Goal: Use online tool/utility: Utilize a website feature to perform a specific function

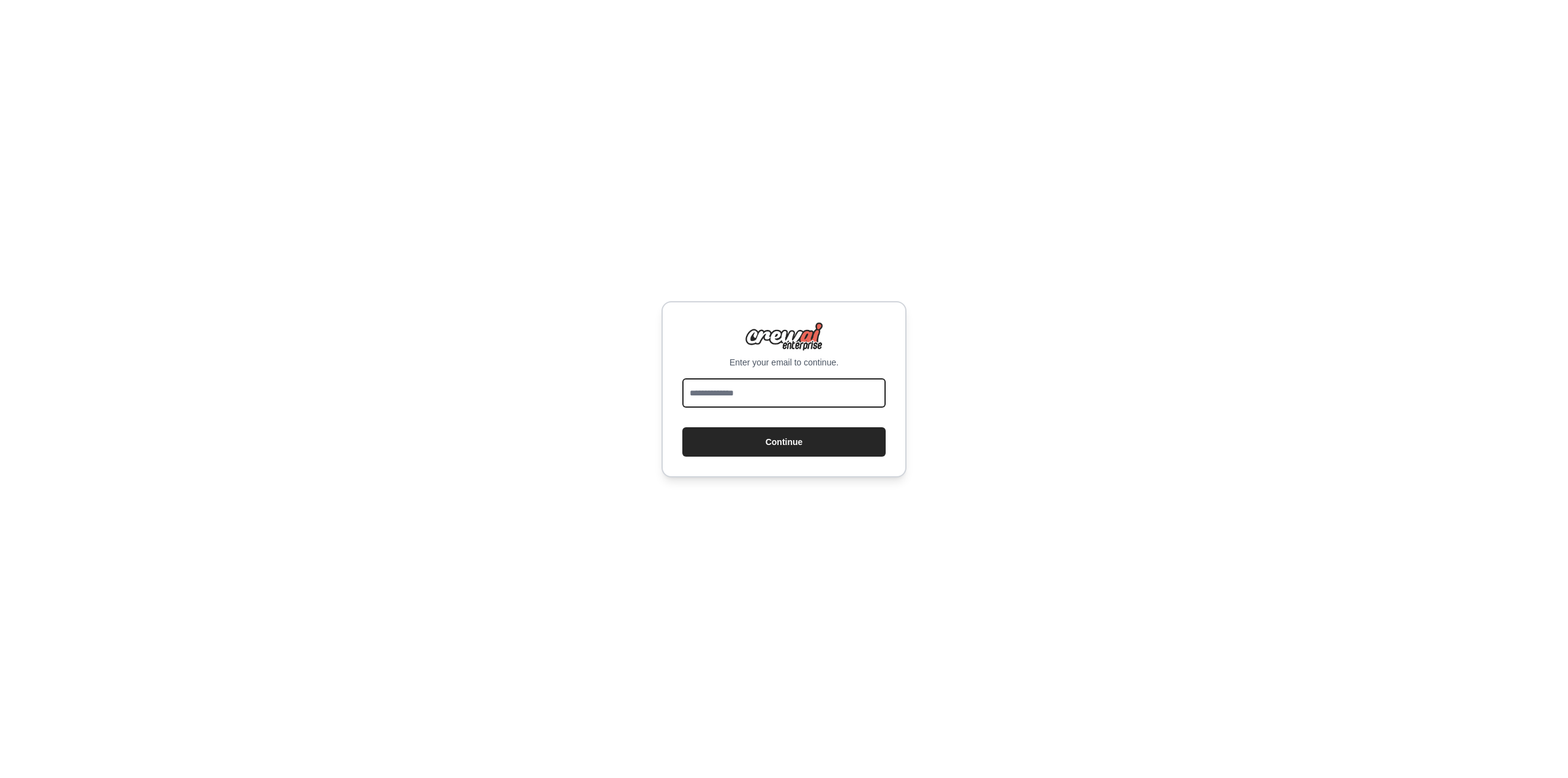
click at [775, 389] on input "email" at bounding box center [783, 393] width 203 height 30
type input "**********"
click at [768, 445] on button "Continue" at bounding box center [783, 442] width 203 height 30
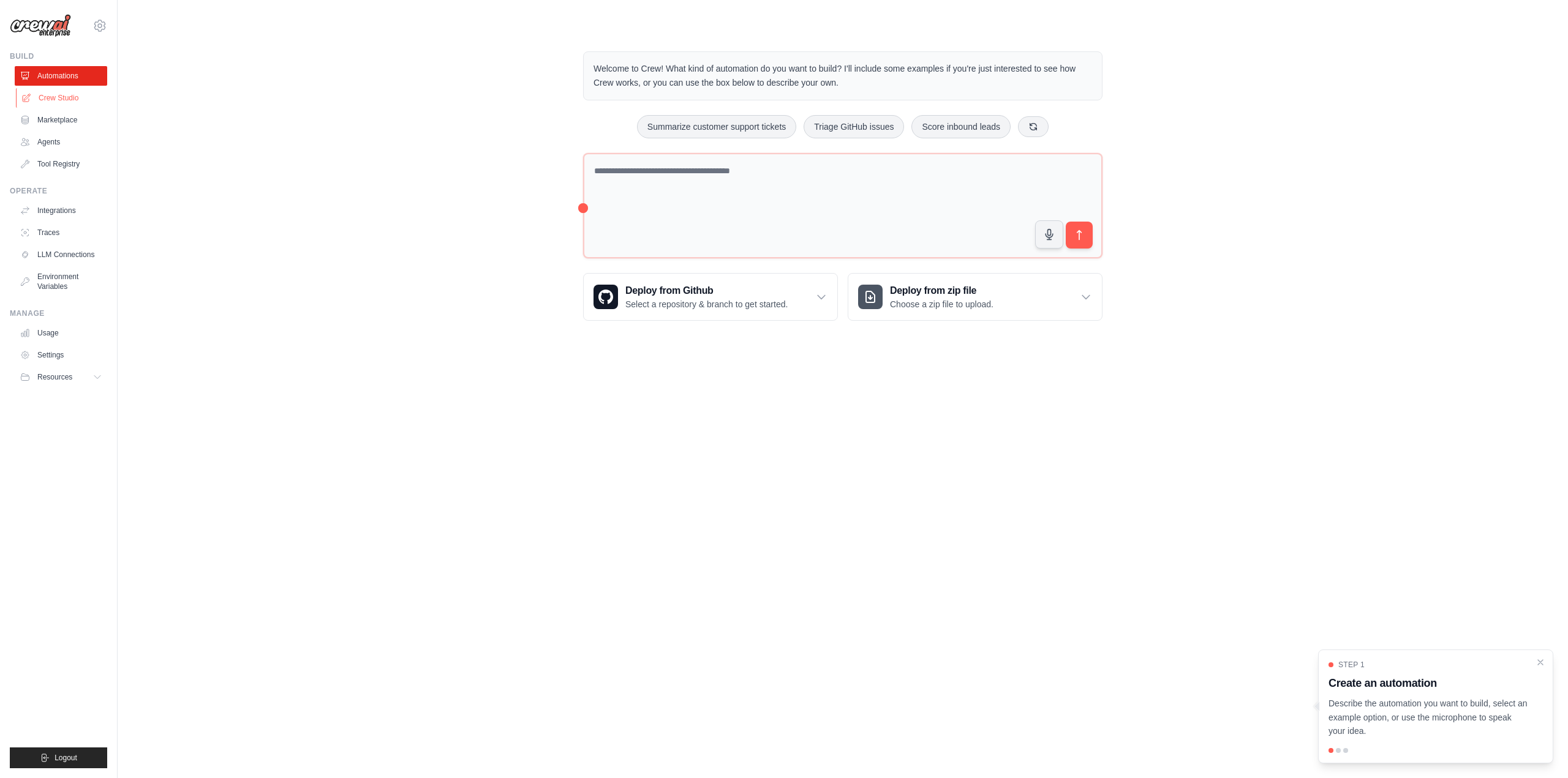
click at [65, 100] on link "Crew Studio" at bounding box center [62, 98] width 93 height 20
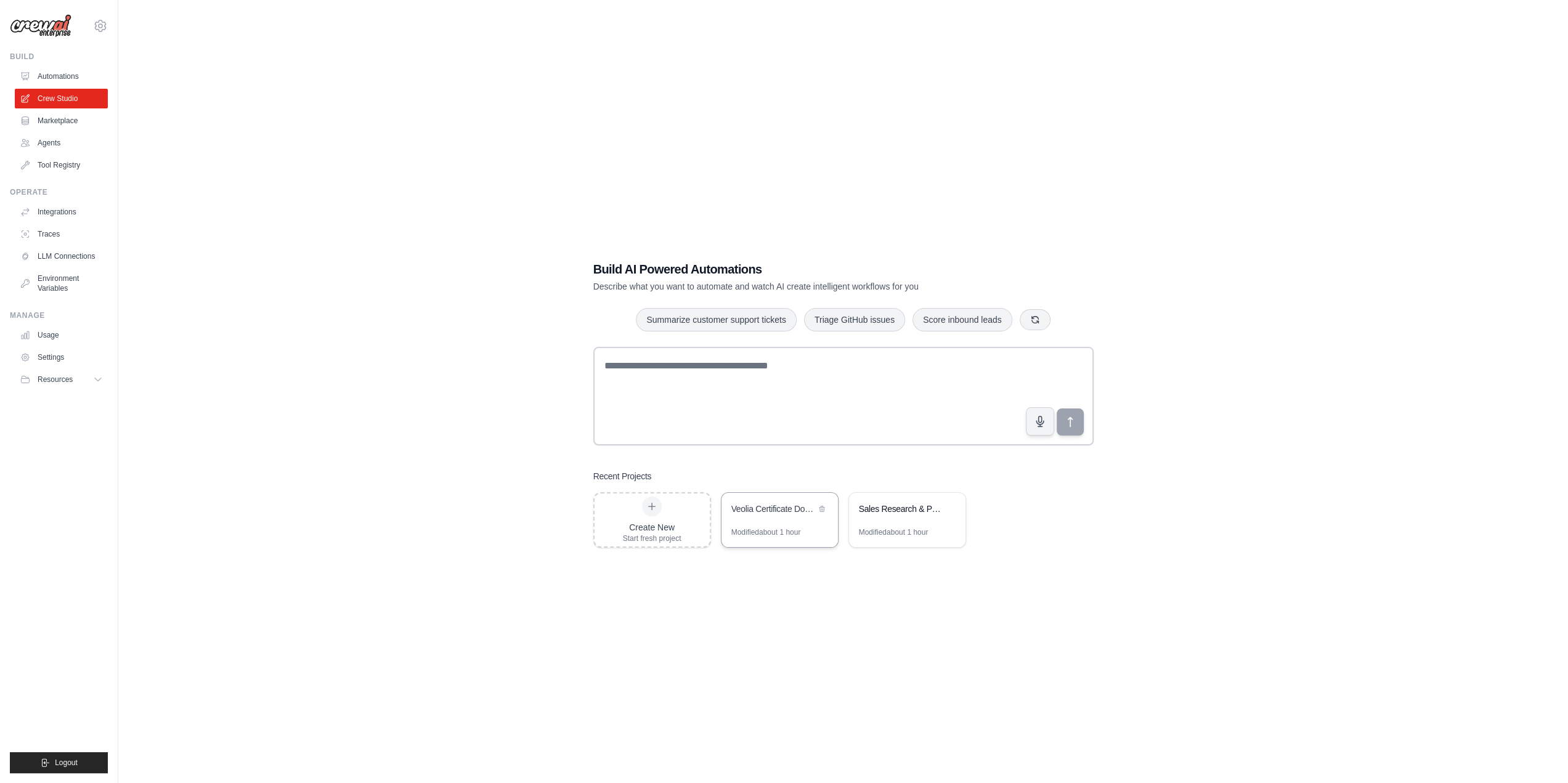
click at [776, 534] on div "Modified about 1 hour" at bounding box center [766, 532] width 70 height 10
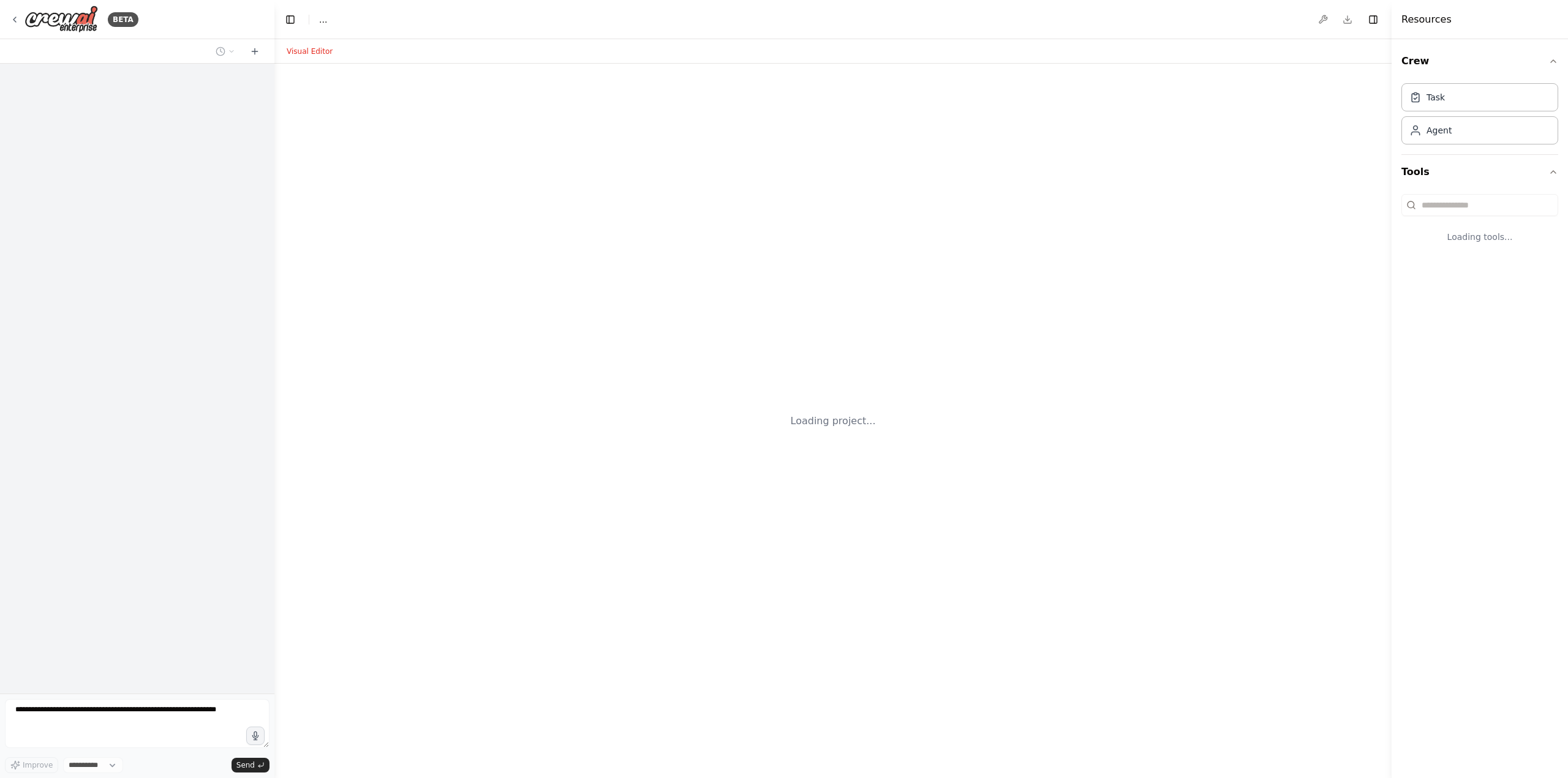
select select "****"
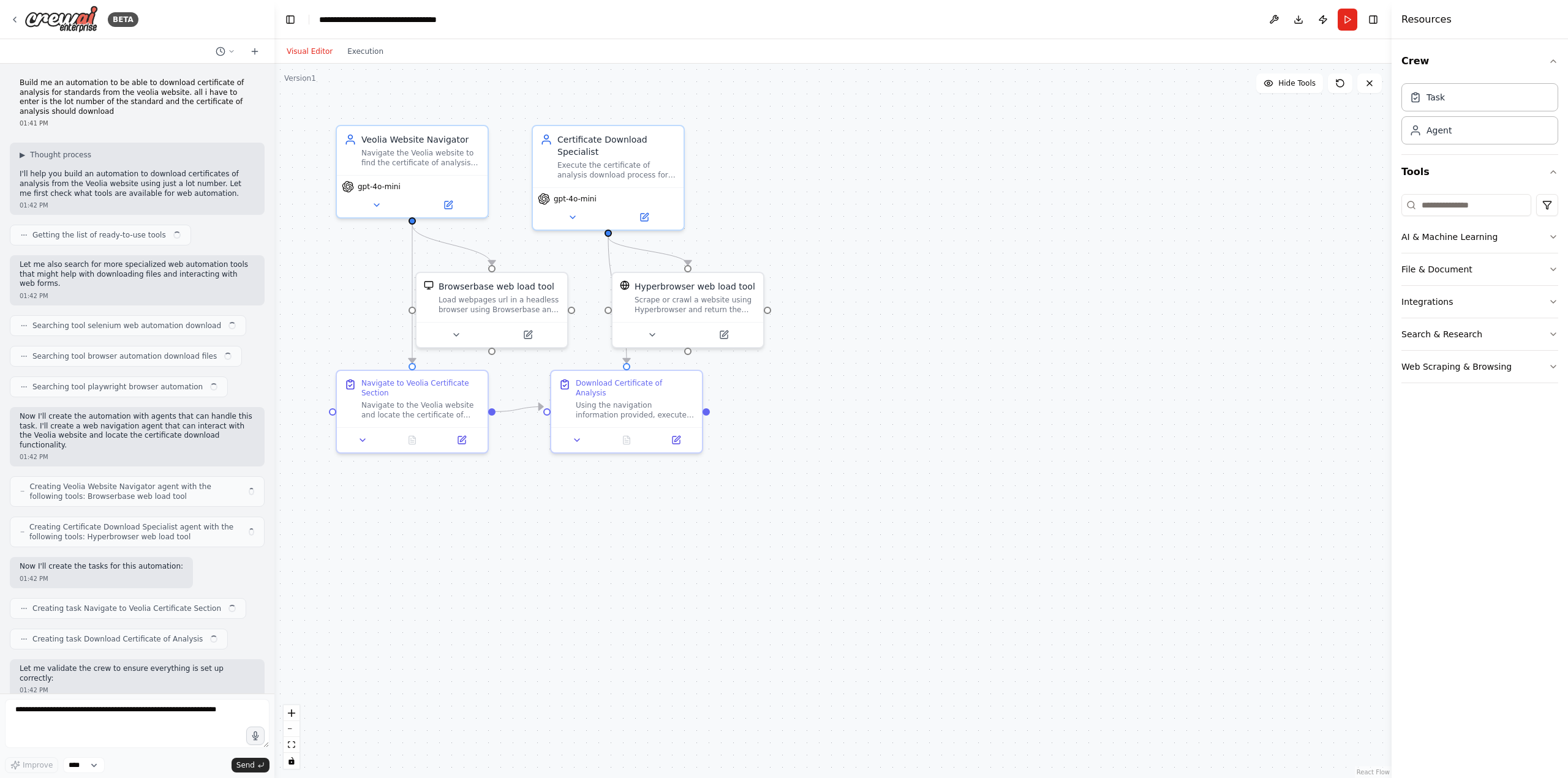
scroll to position [1000, 0]
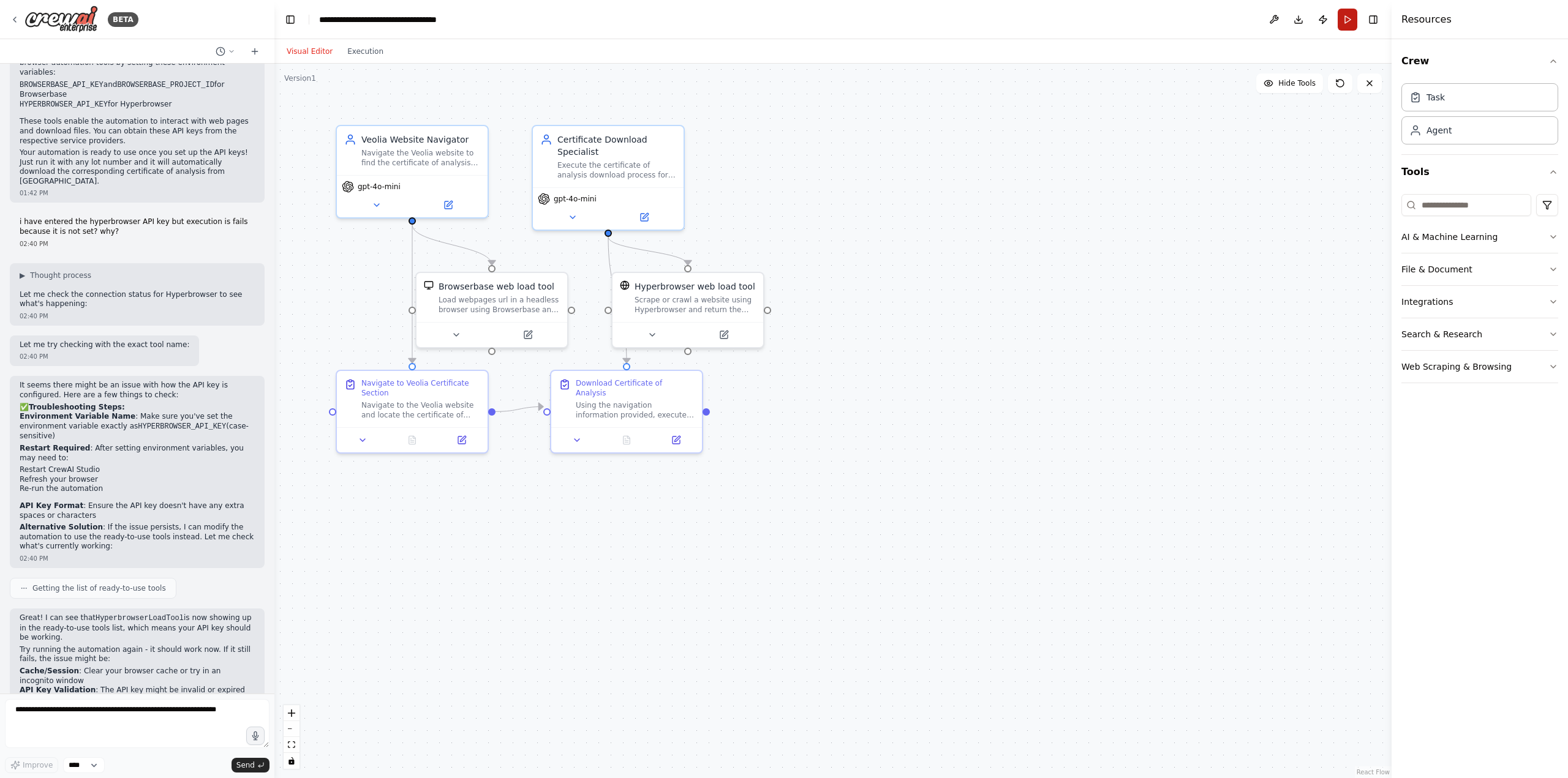
click at [1344, 25] on button "Run" at bounding box center [1347, 20] width 20 height 22
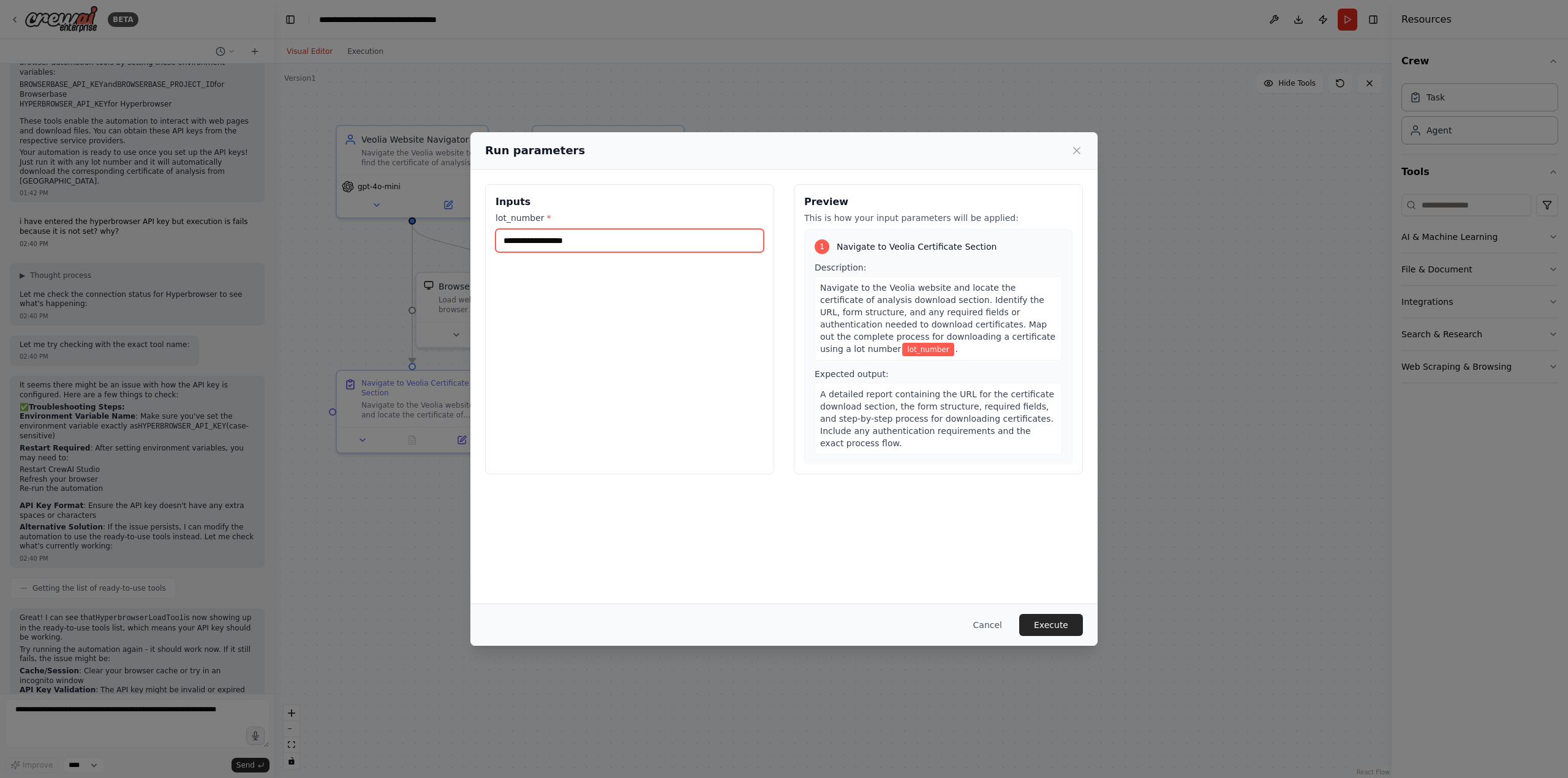
click at [622, 238] on input "lot_number *" at bounding box center [630, 240] width 268 height 23
type input "*"
type input "****"
click at [1056, 623] on button "Execute" at bounding box center [1050, 624] width 64 height 22
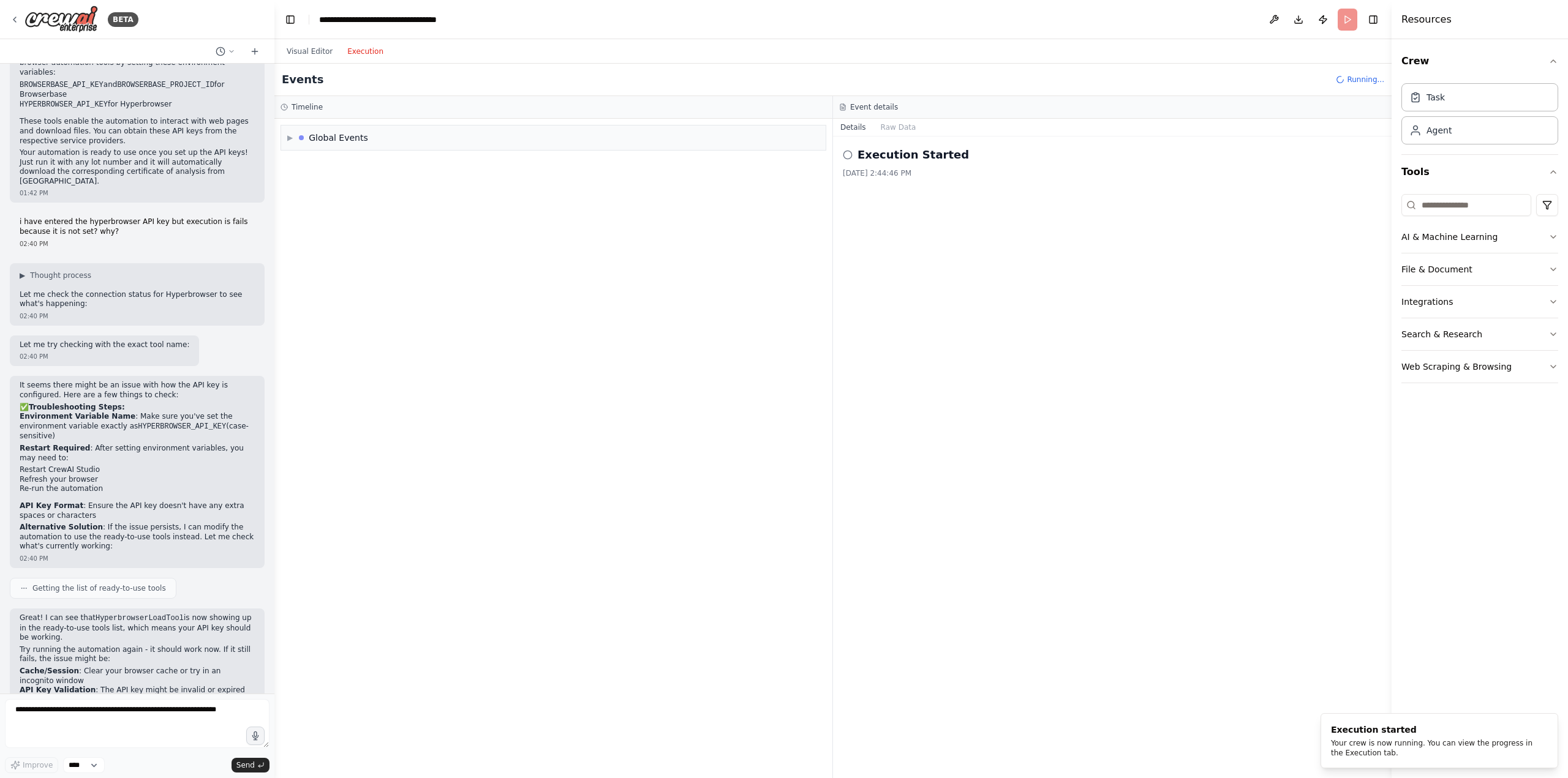
click at [372, 45] on button "Execution" at bounding box center [365, 51] width 51 height 14
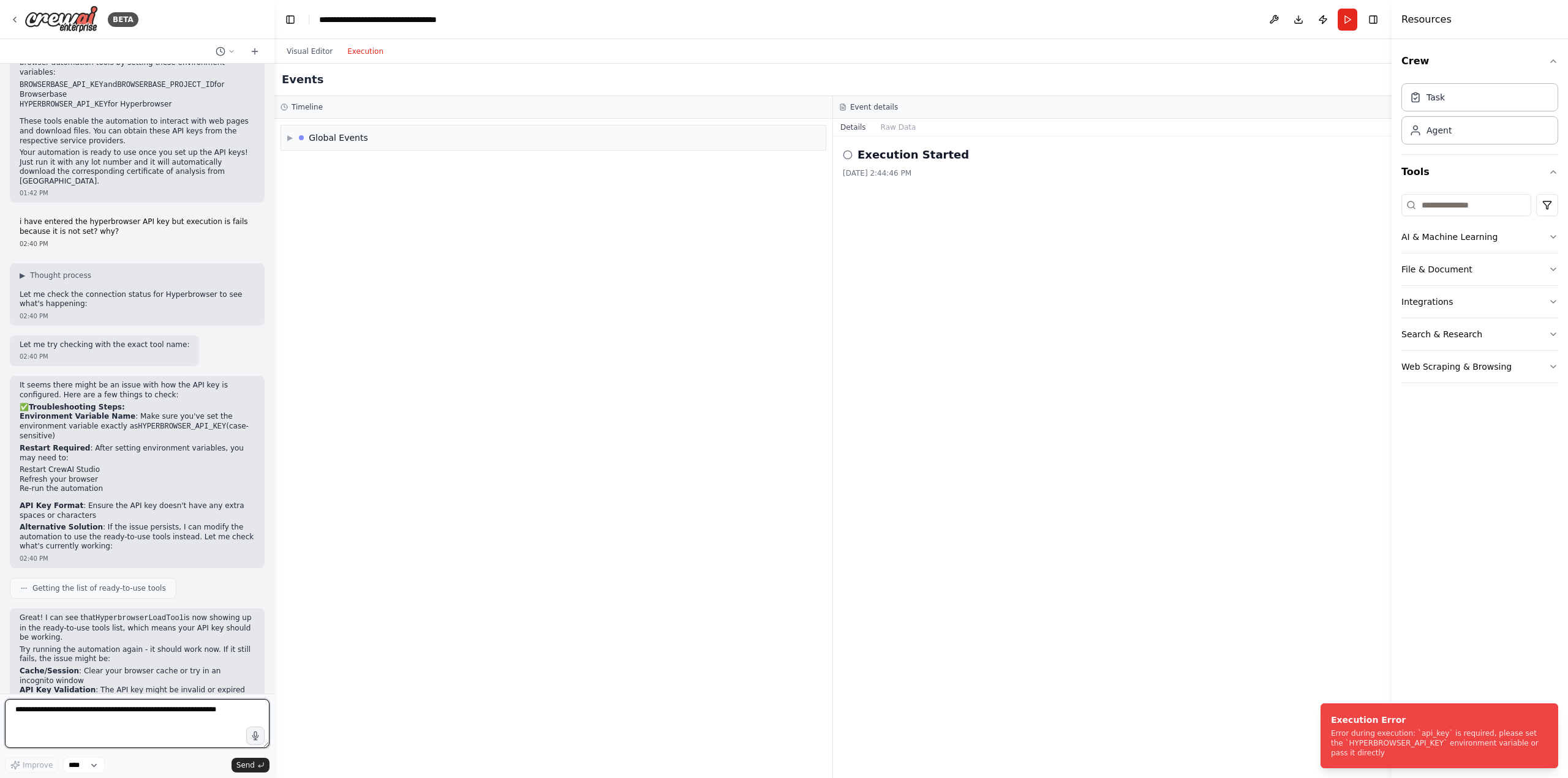
click at [143, 716] on textarea at bounding box center [137, 724] width 264 height 49
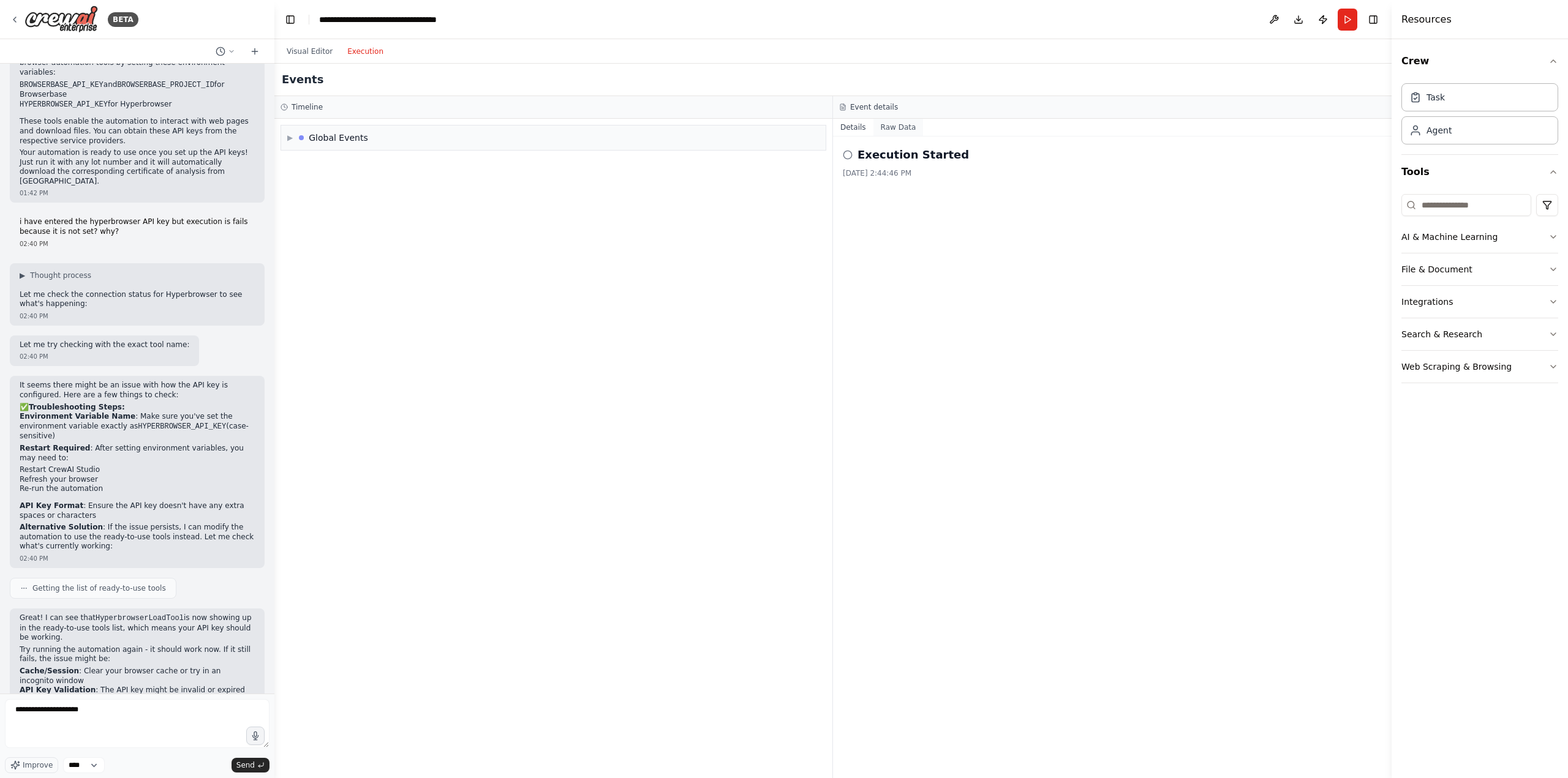
click at [895, 123] on button "Raw Data" at bounding box center [899, 127] width 50 height 17
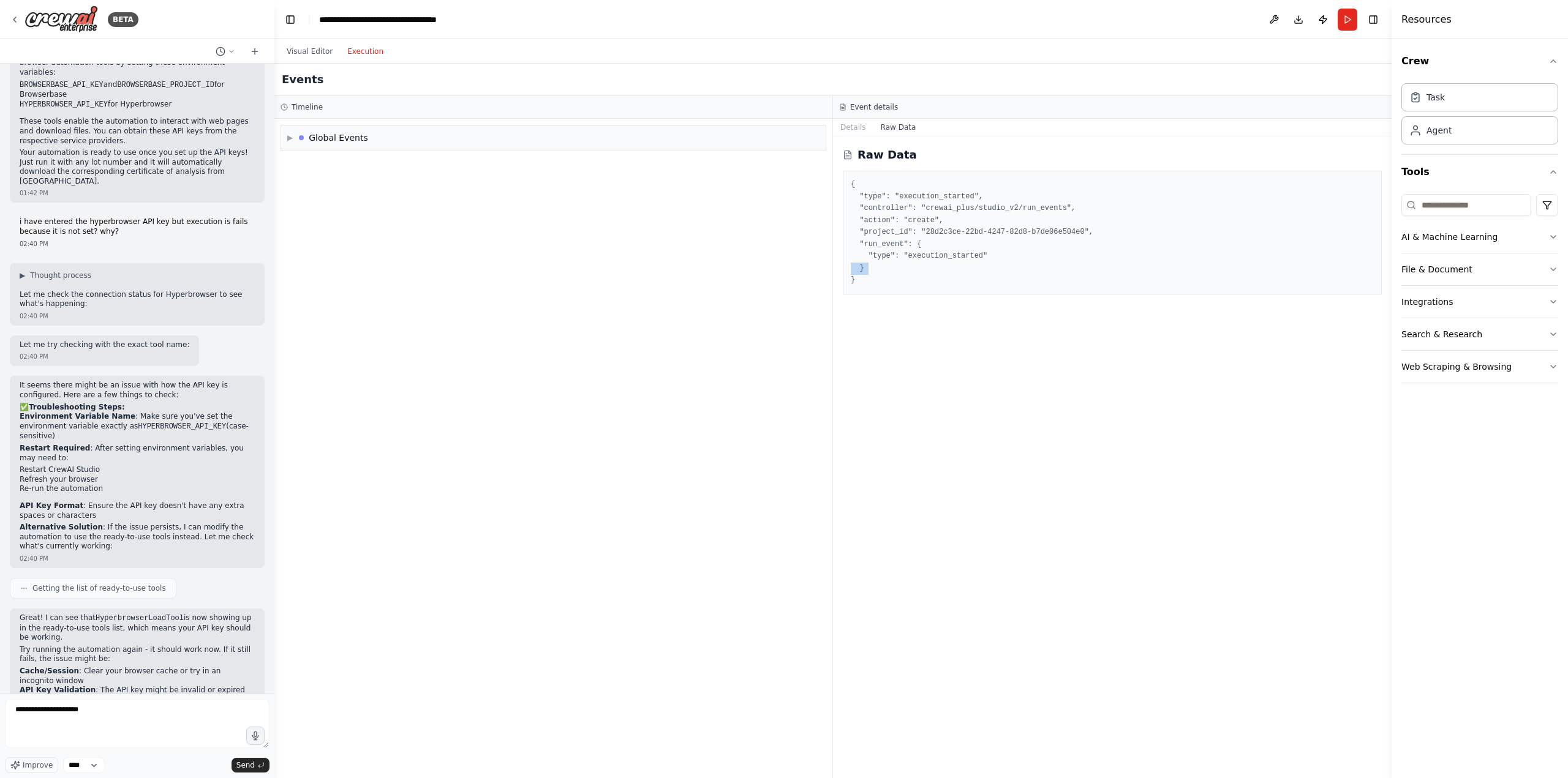
click at [841, 273] on div "Raw Data { "type": "execution_started", "controller": "crewai_plus/studio_v2/ru…" at bounding box center [1112, 457] width 559 height 641
click at [861, 284] on pre "{ "type": "execution_started", "controller": "crewai_plus/studio_v2/run_events"…" at bounding box center [1112, 232] width 523 height 108
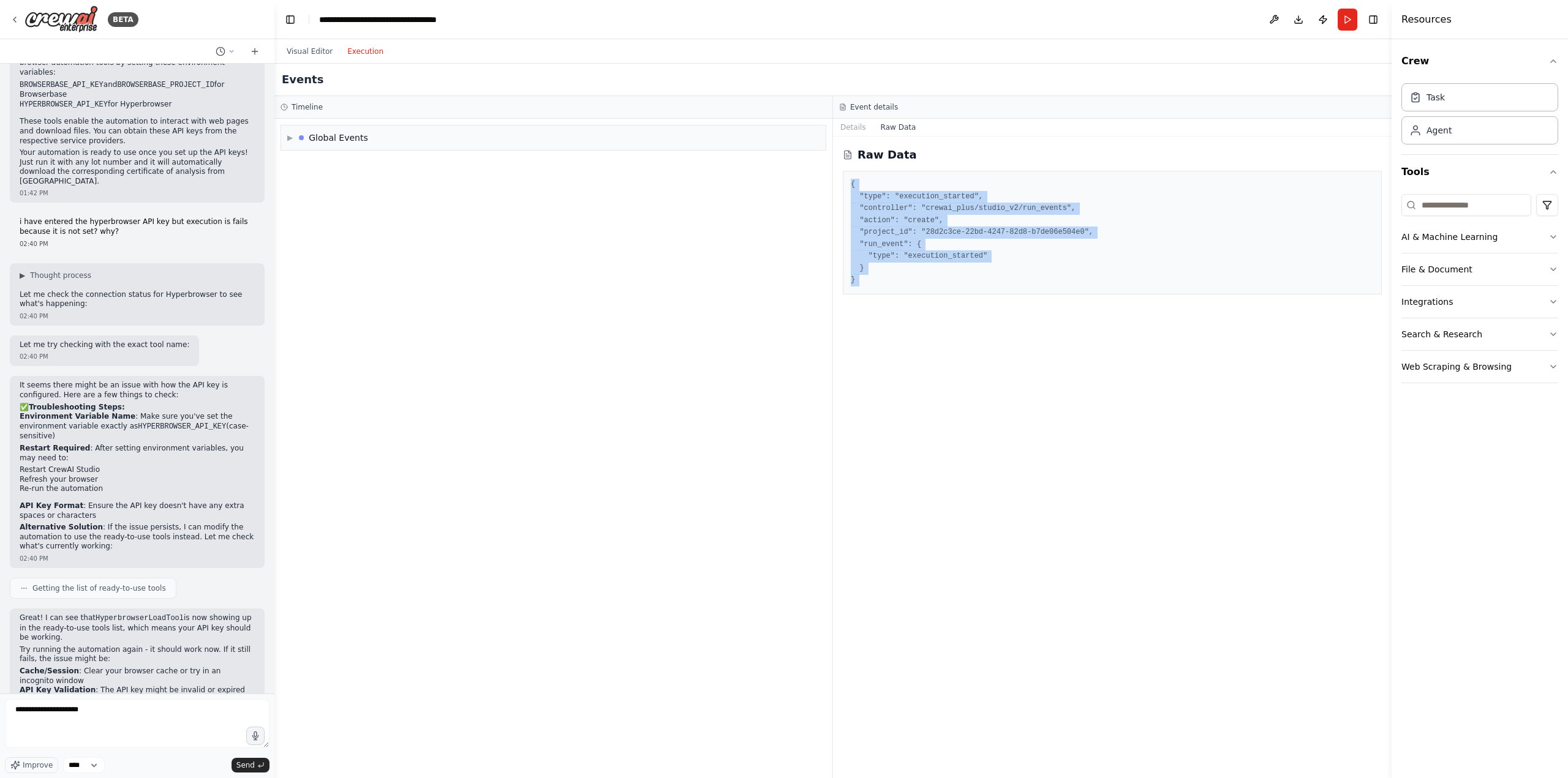
drag, startPoint x: 861, startPoint y: 284, endPoint x: 846, endPoint y: 180, distance: 105.1
click at [846, 180] on div "{ "type": "execution_started", "controller": "crewai_plus/studio_v2/run_events"…" at bounding box center [1112, 232] width 539 height 123
copy pre "{ "type": "execution_started", "controller": "crewai_plus/studio_v2/run_events"…"
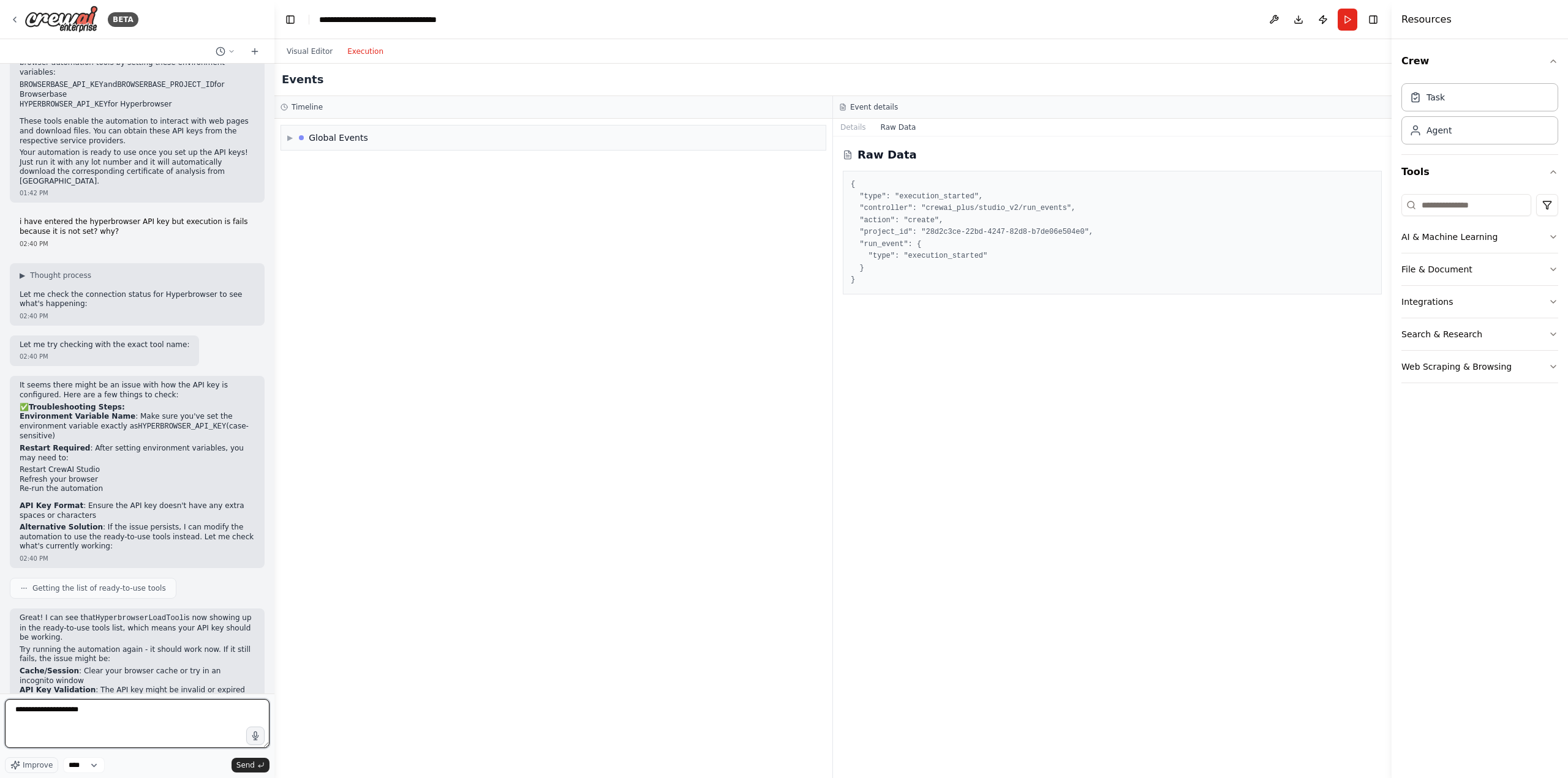
click at [134, 732] on textarea "**********" at bounding box center [137, 724] width 264 height 49
paste textarea "**********"
type textarea "**********"
click at [88, 725] on textarea "**********" at bounding box center [137, 724] width 264 height 49
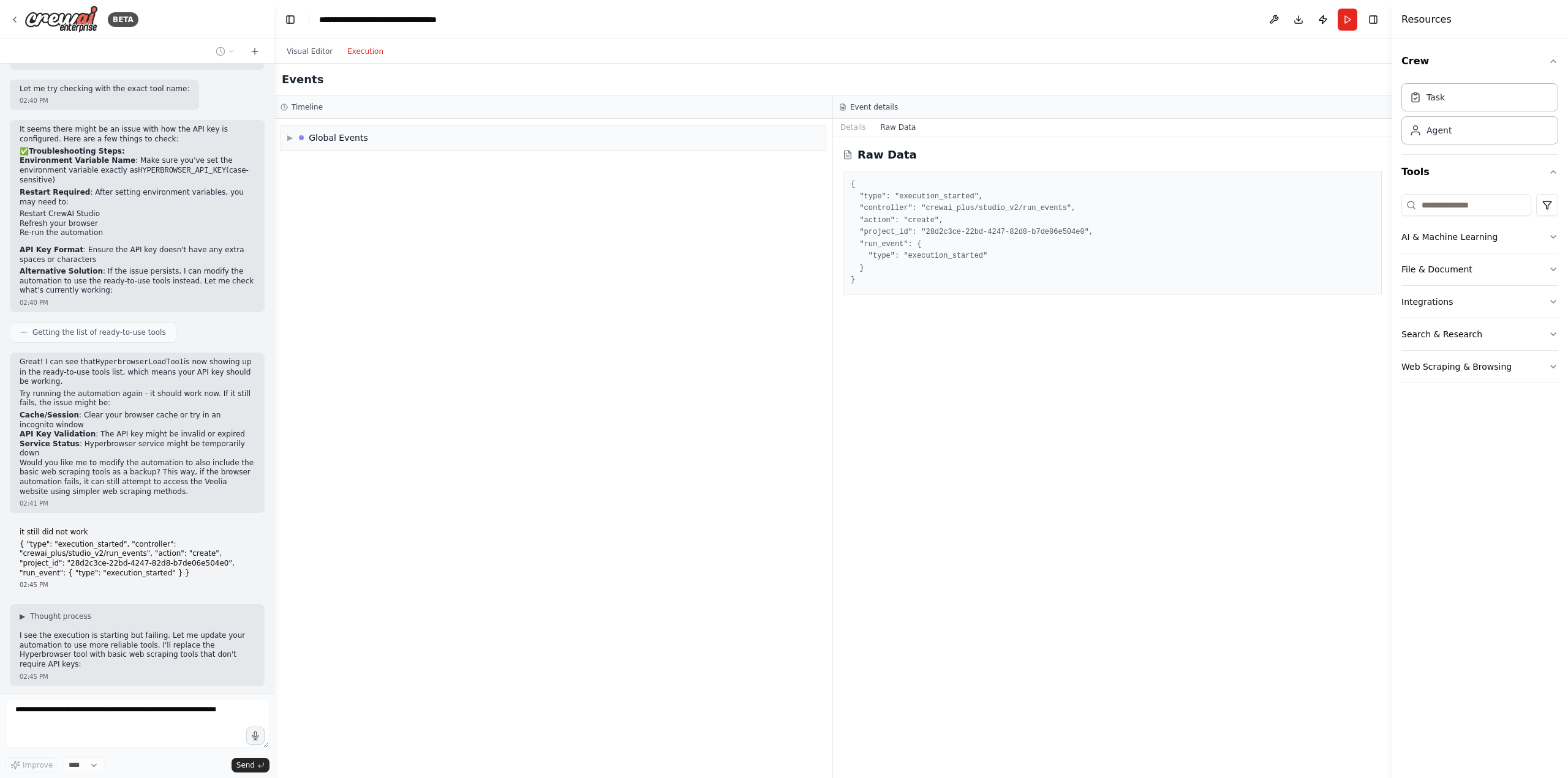
scroll to position [1286, 0]
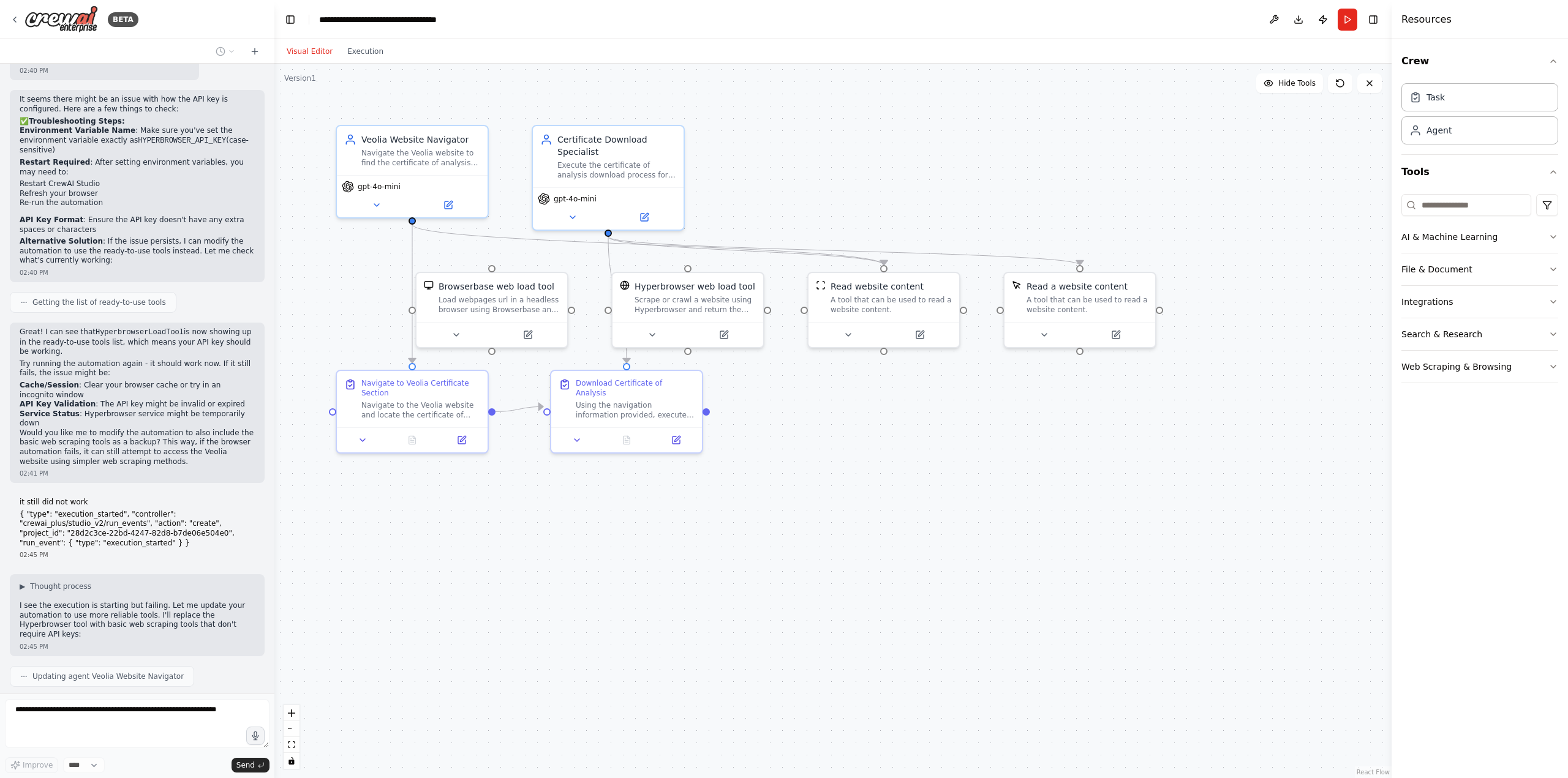
click at [309, 55] on button "Visual Editor" at bounding box center [309, 51] width 60 height 14
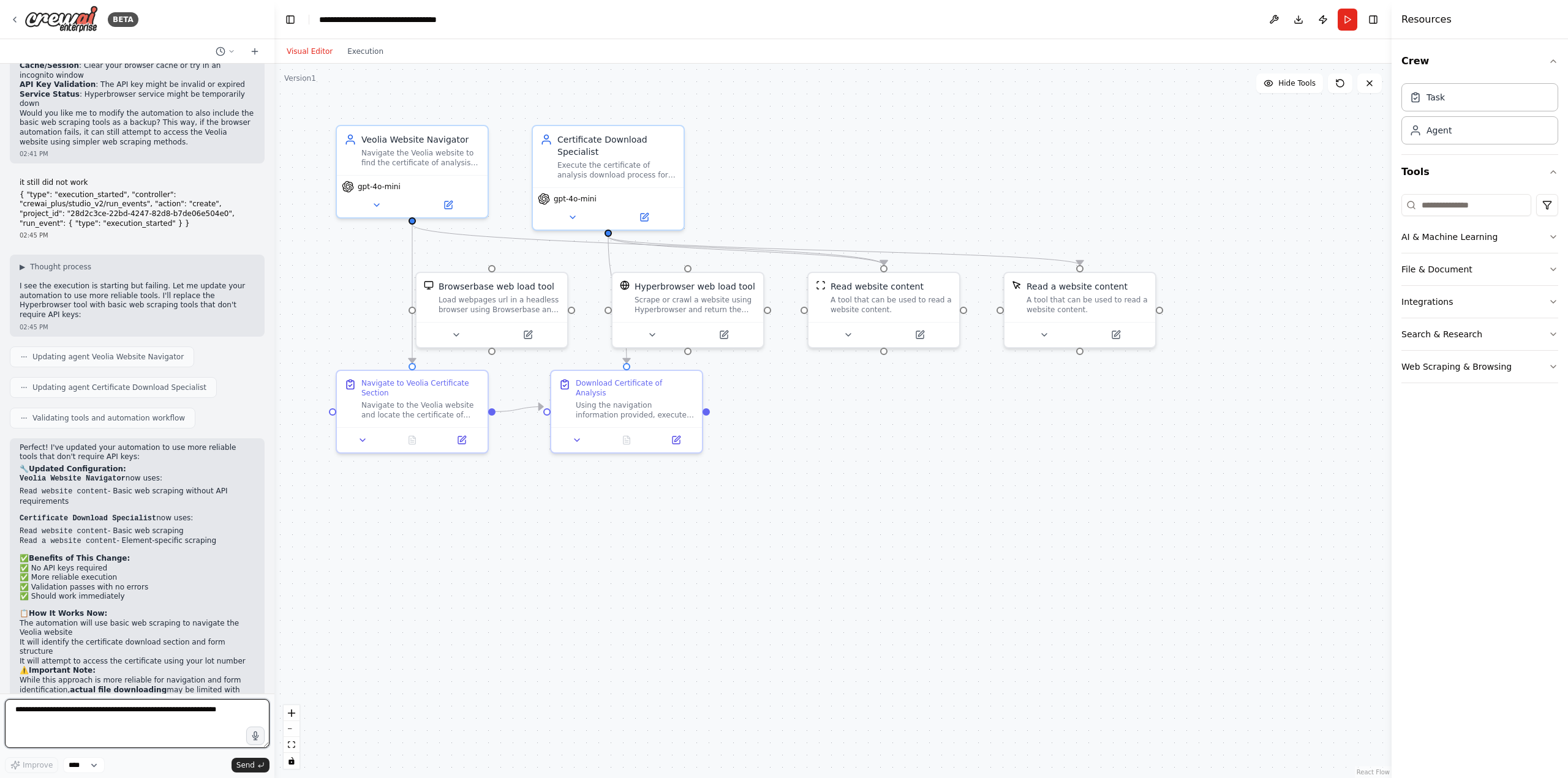
scroll to position [1615, 0]
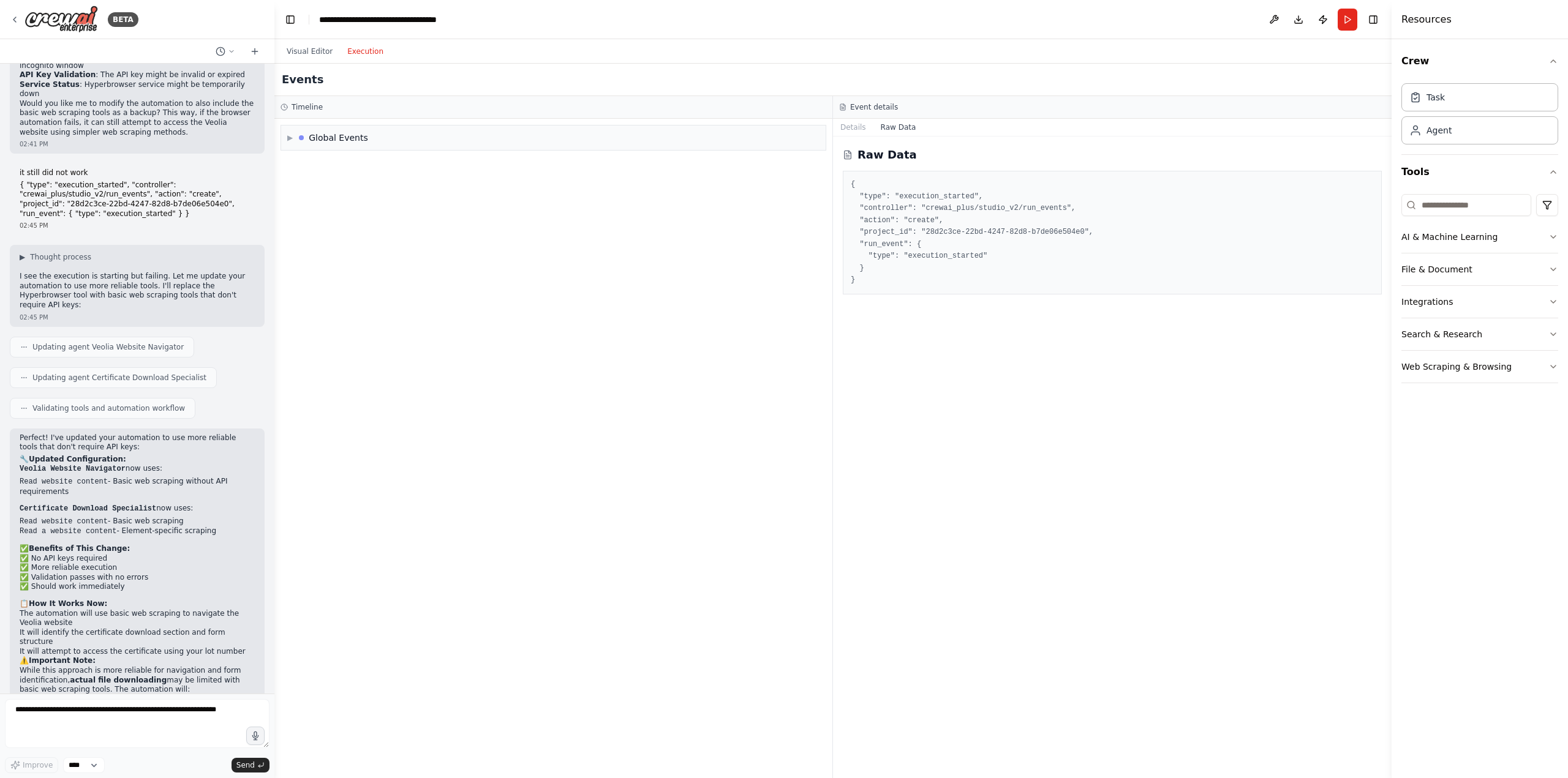
click at [372, 55] on button "Execution" at bounding box center [365, 51] width 51 height 14
click at [1353, 17] on button "Run" at bounding box center [1347, 20] width 20 height 22
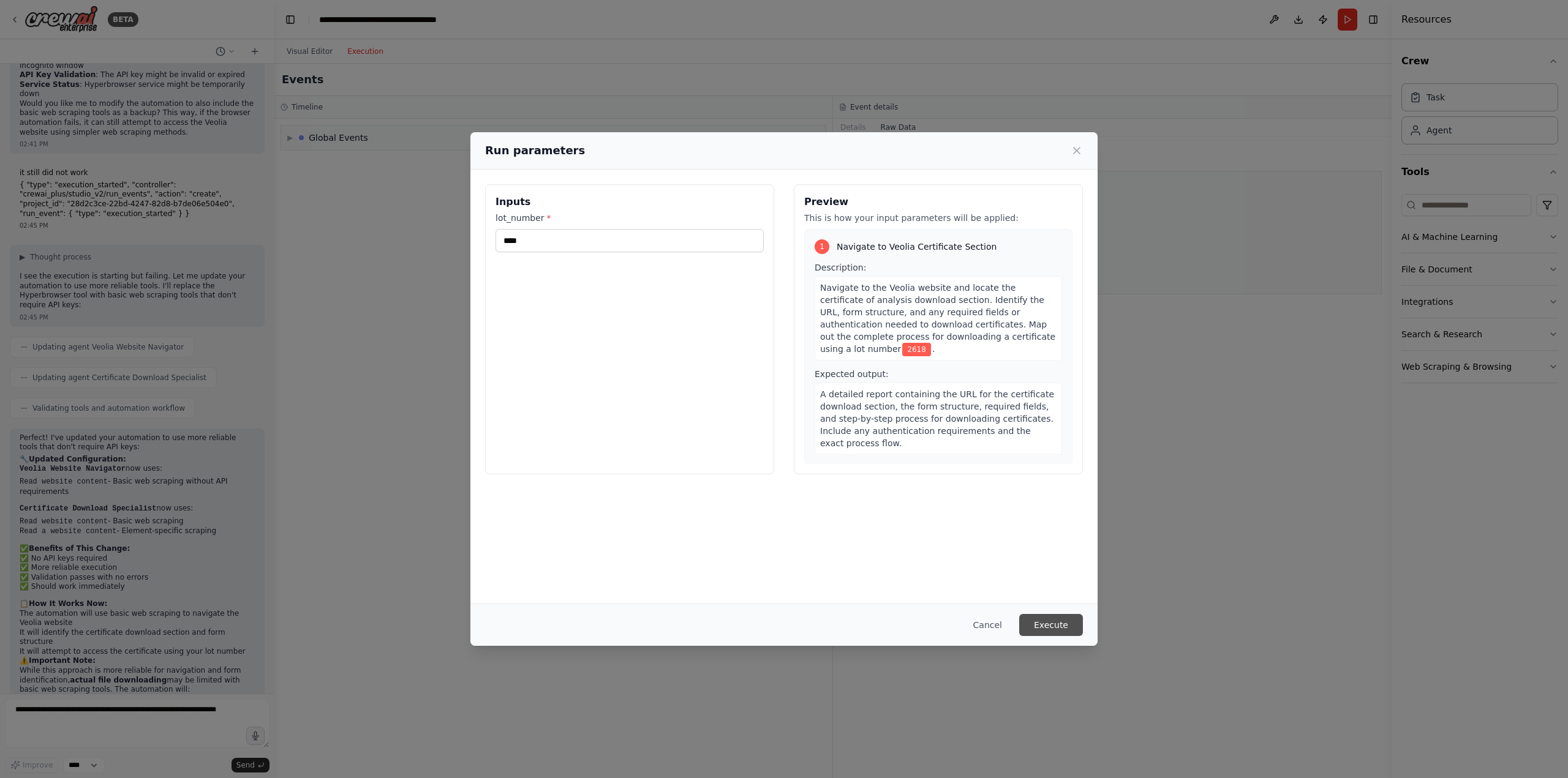
click at [1058, 623] on button "Execute" at bounding box center [1050, 624] width 64 height 22
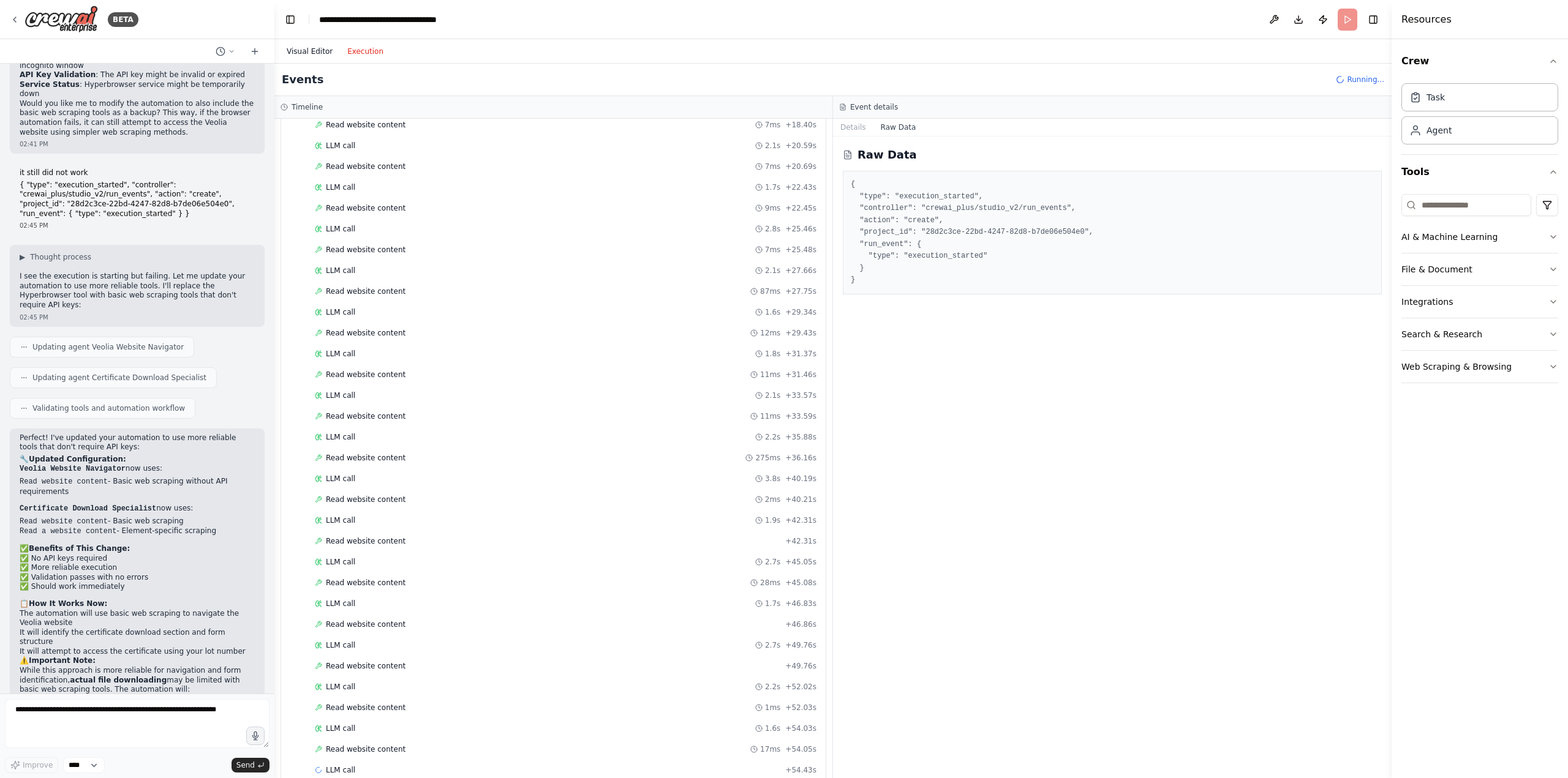
scroll to position [0, 0]
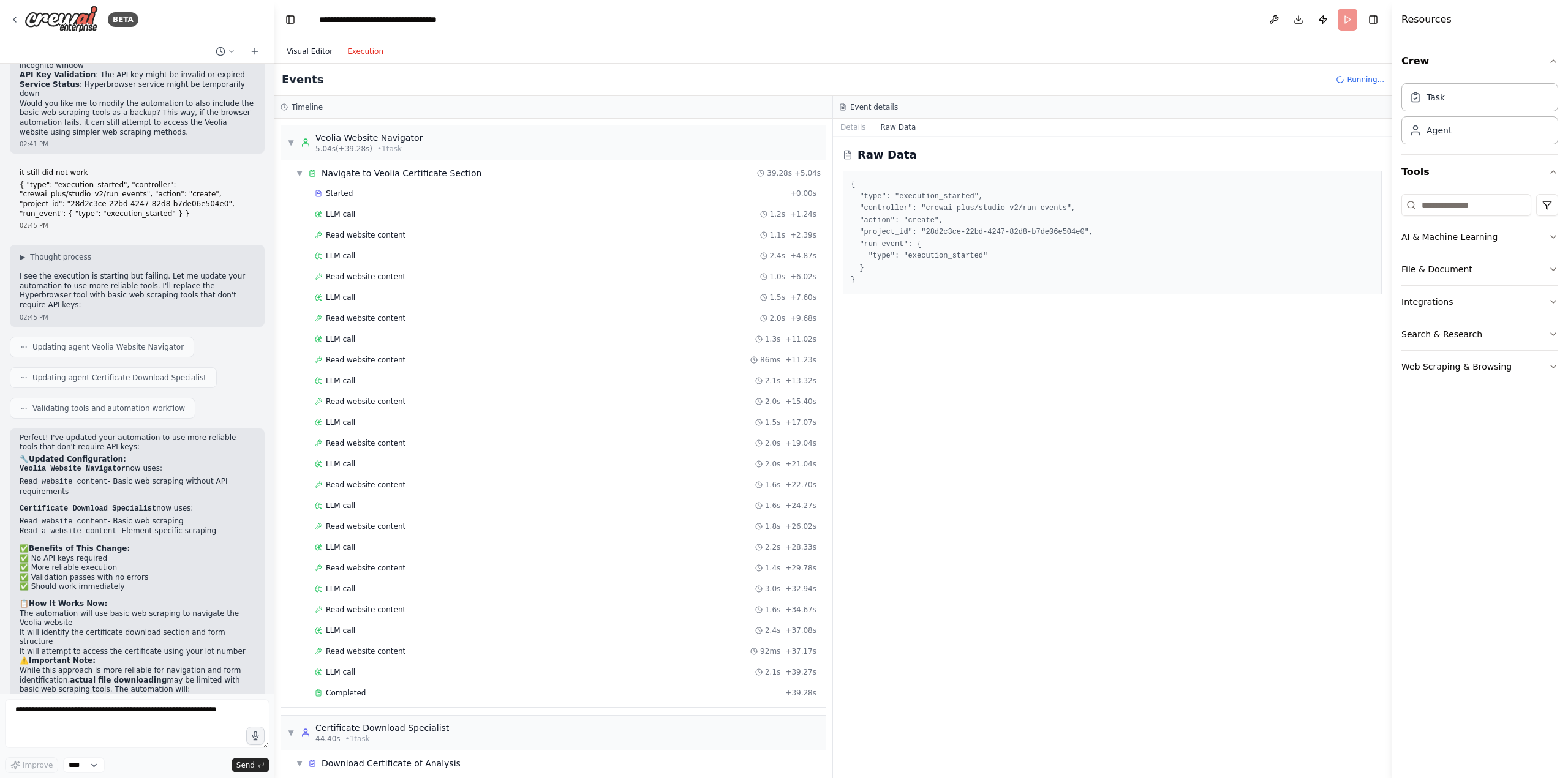
click at [327, 54] on button "Visual Editor" at bounding box center [309, 51] width 60 height 14
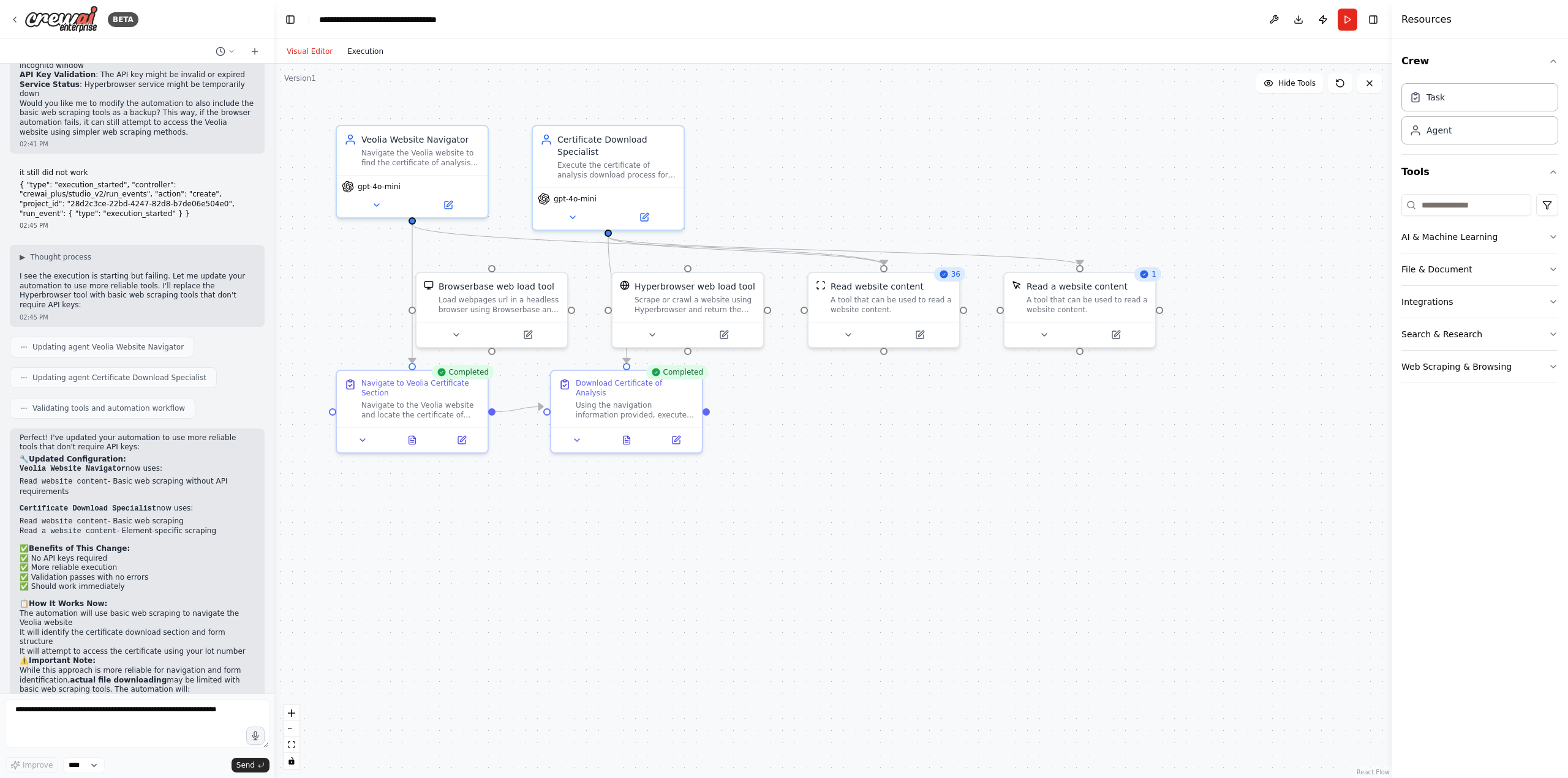
click at [354, 47] on button "Execution" at bounding box center [365, 51] width 51 height 14
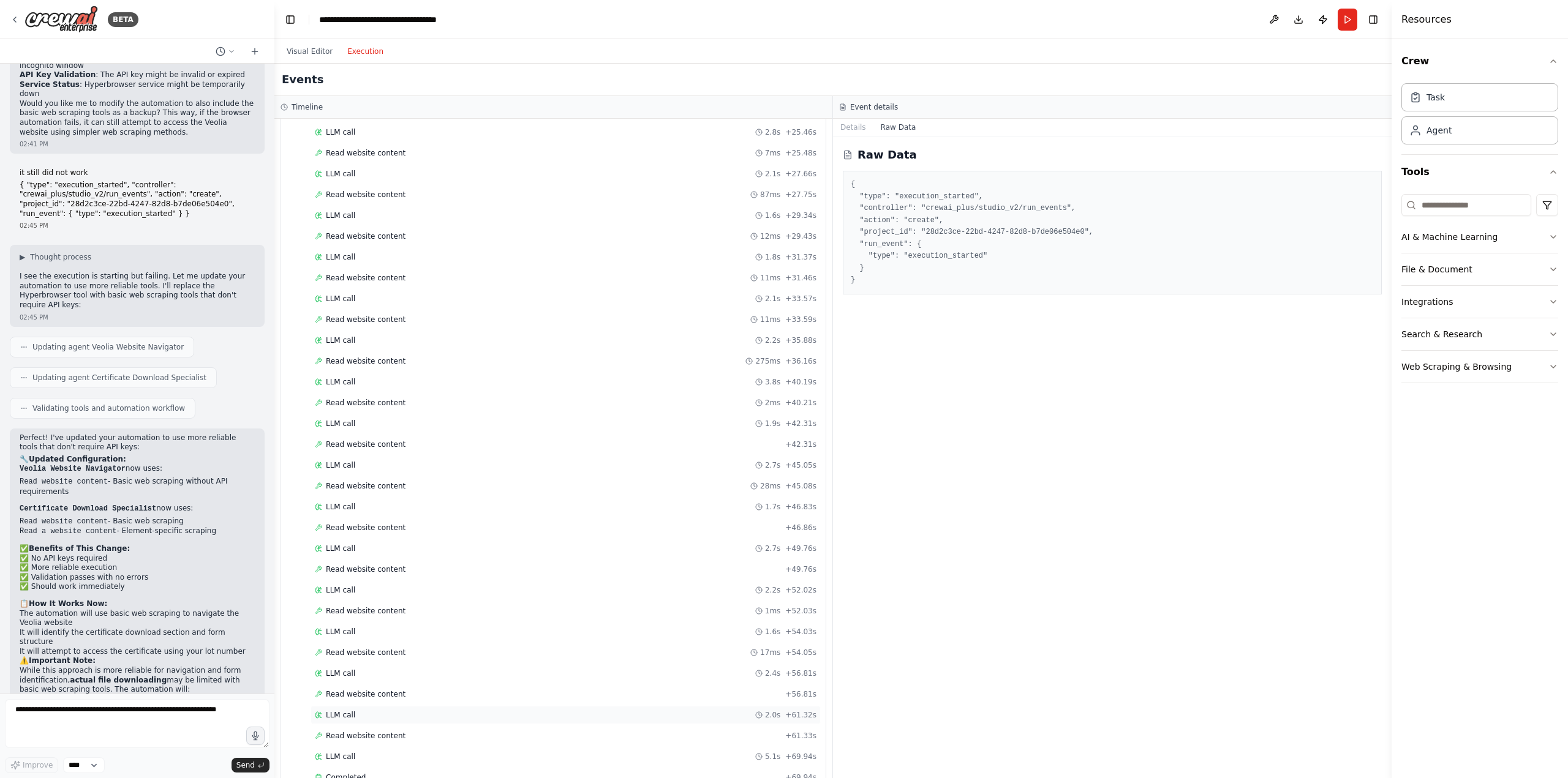
scroll to position [1156, 0]
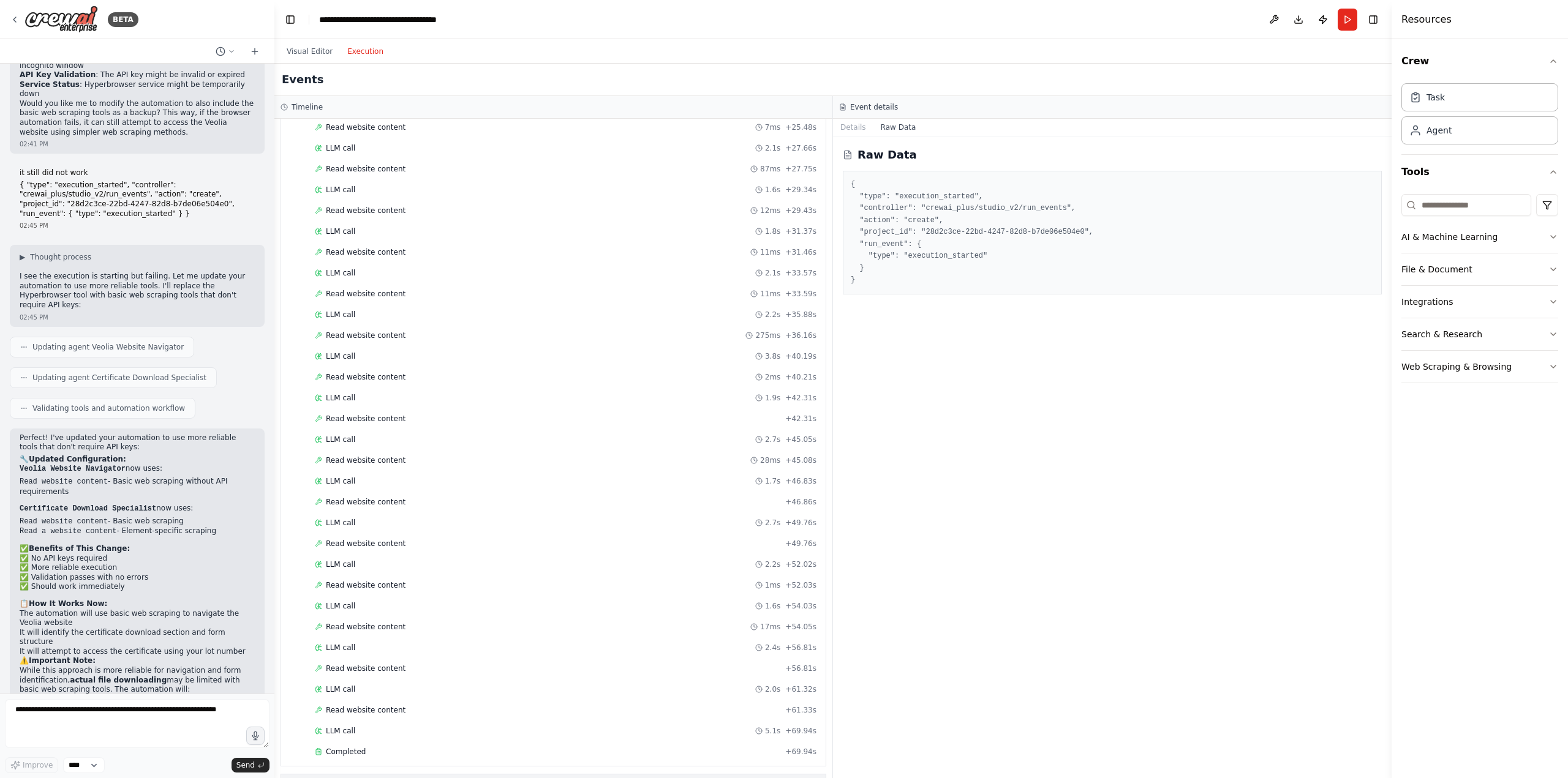
click at [346, 777] on div "Global Events" at bounding box center [338, 786] width 59 height 12
click at [311, 52] on button "Visual Editor" at bounding box center [309, 51] width 60 height 14
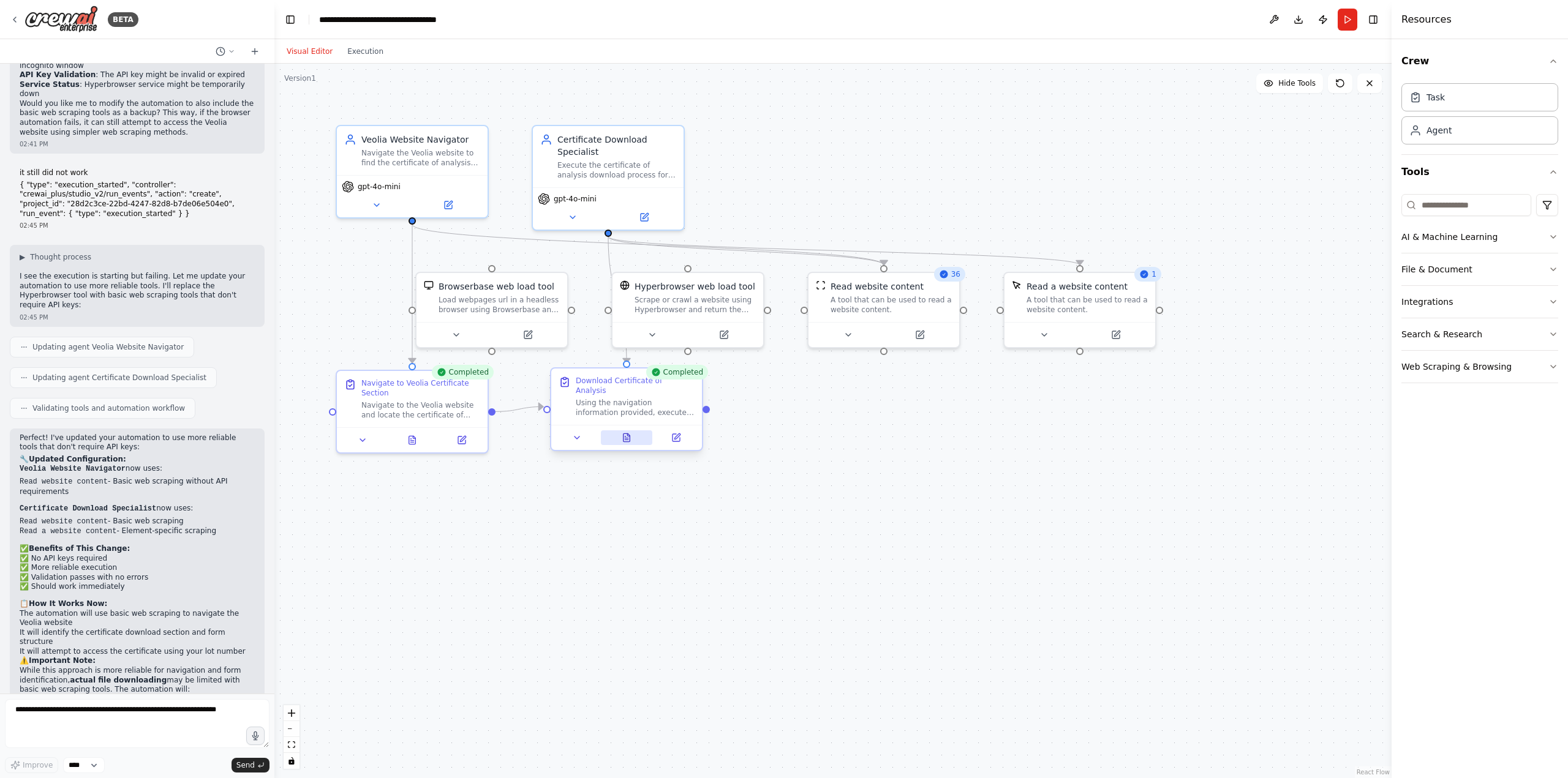
click at [628, 433] on icon at bounding box center [627, 438] width 10 height 10
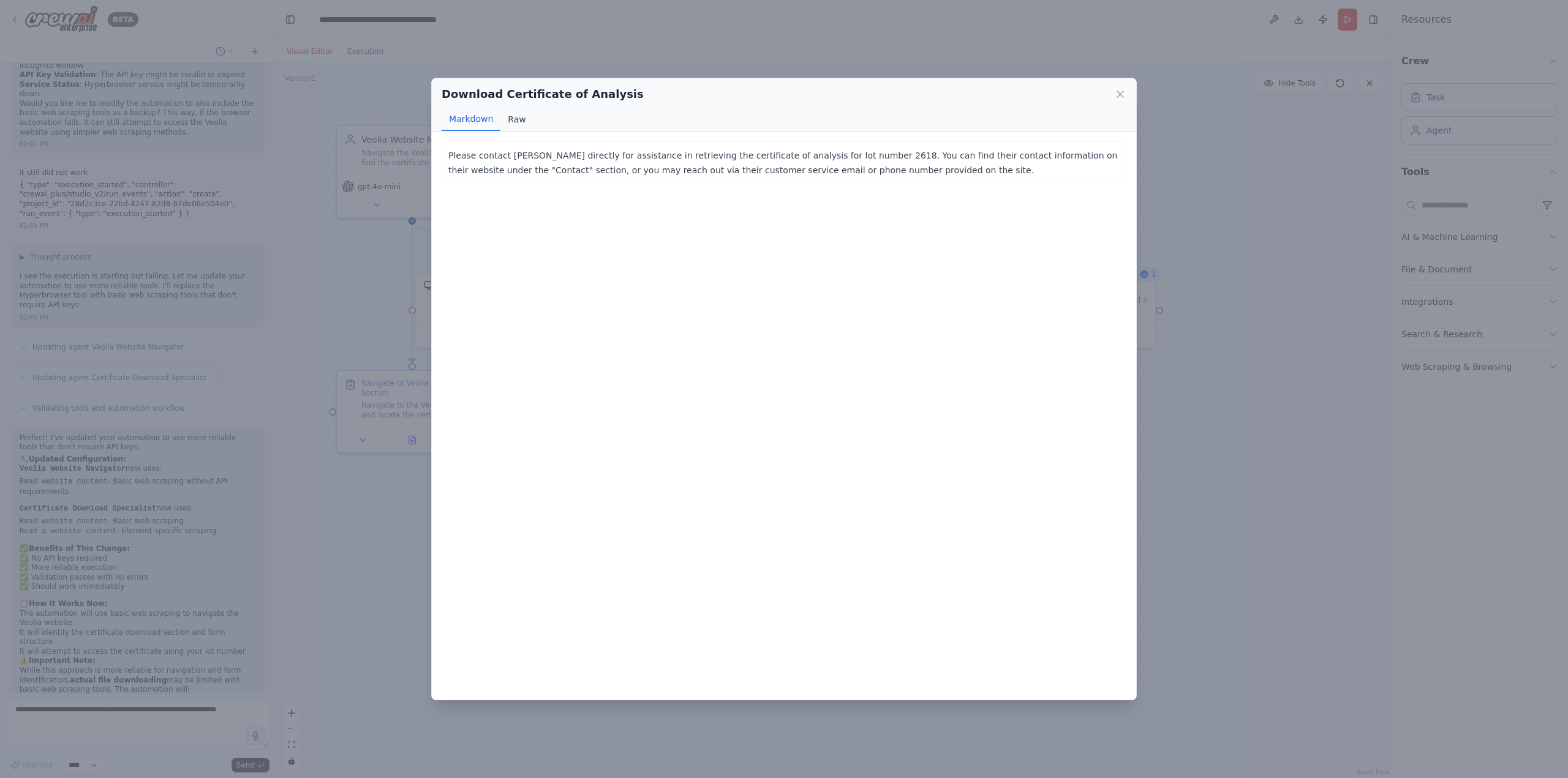
click at [518, 118] on button "Raw" at bounding box center [517, 119] width 33 height 23
click at [470, 118] on button "Markdown" at bounding box center [470, 119] width 59 height 23
click at [1124, 96] on icon at bounding box center [1120, 94] width 12 height 12
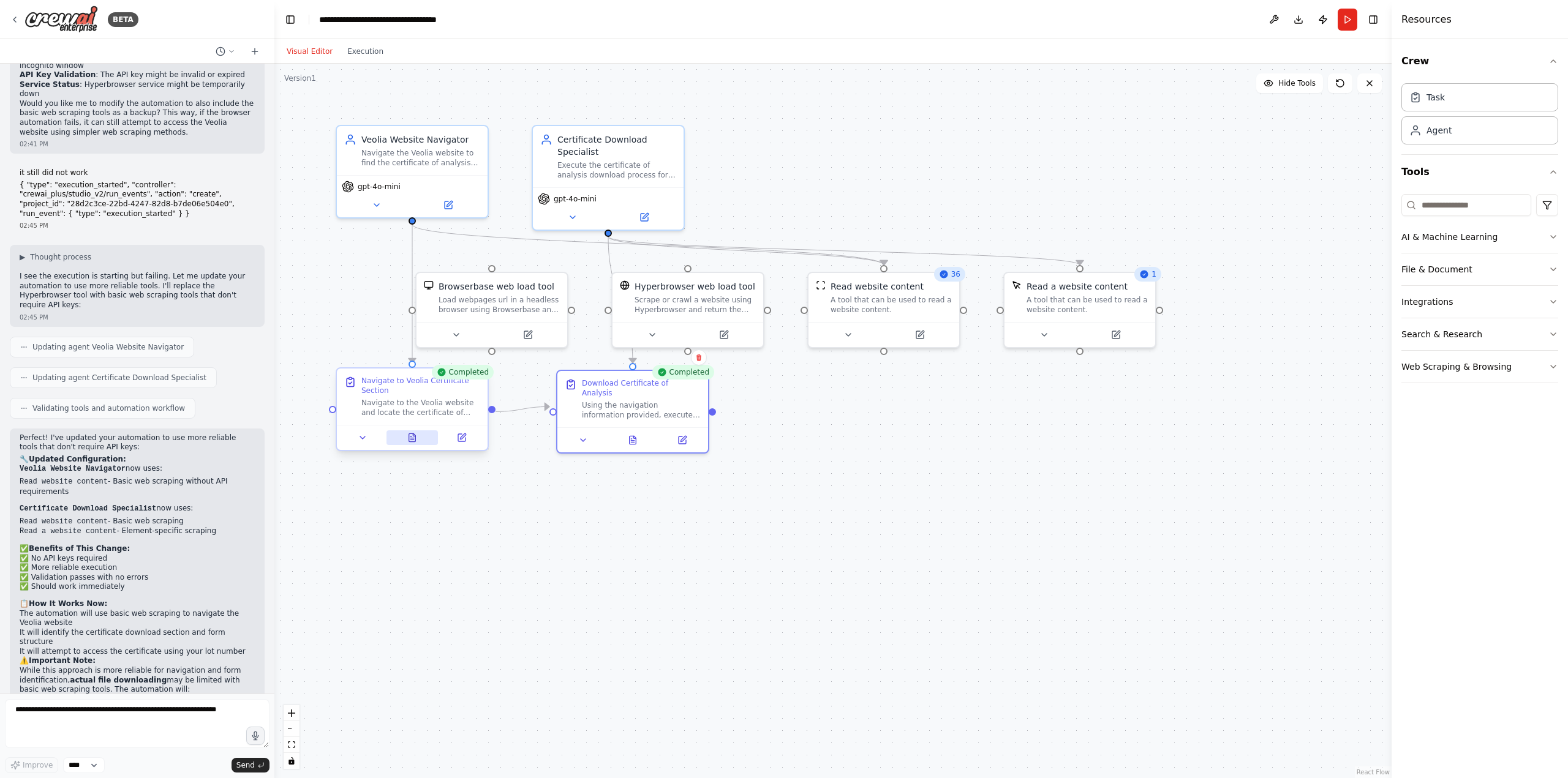
click at [408, 444] on button at bounding box center [412, 437] width 52 height 14
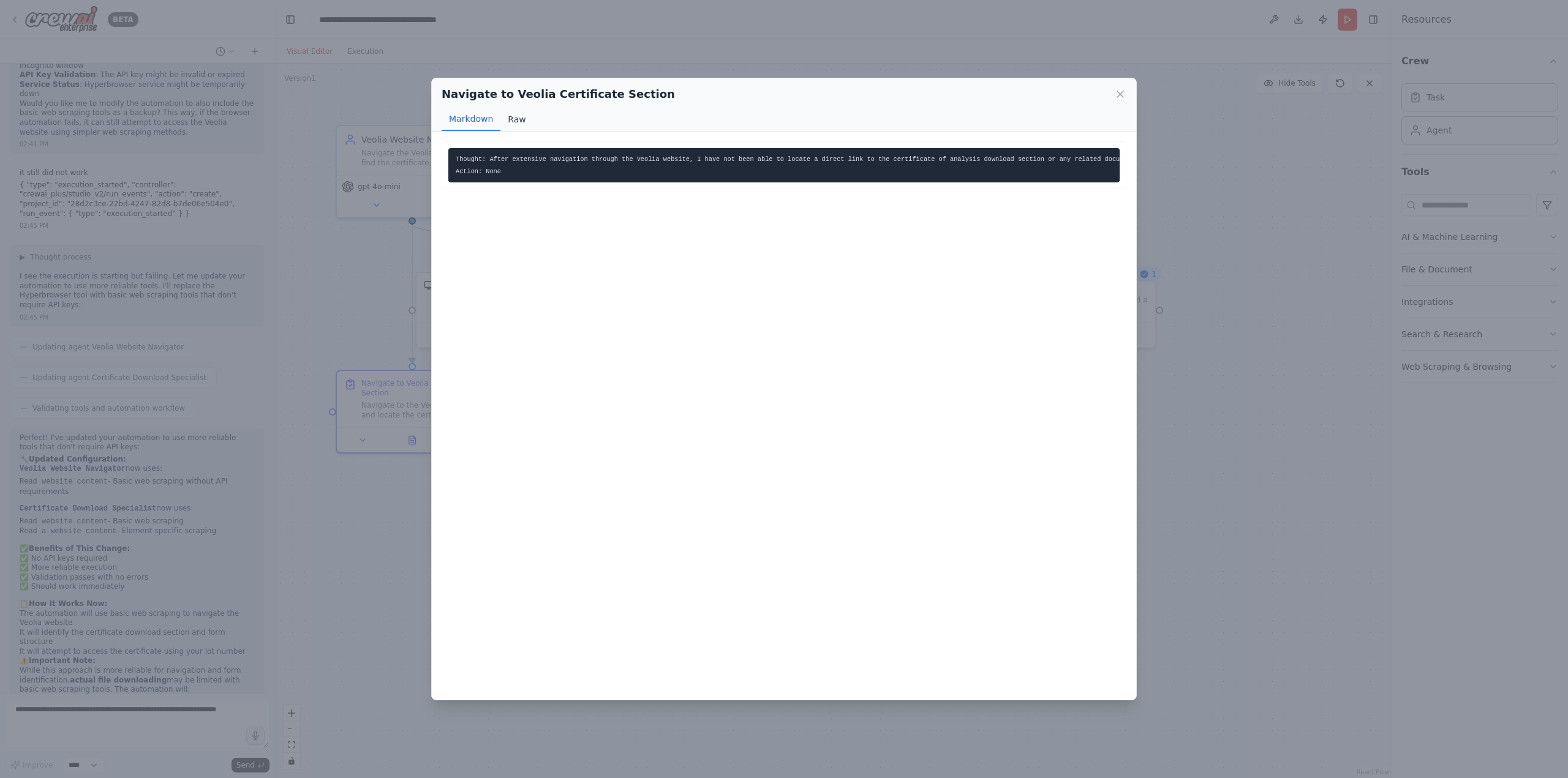
click at [511, 125] on button "Raw" at bounding box center [517, 119] width 33 height 23
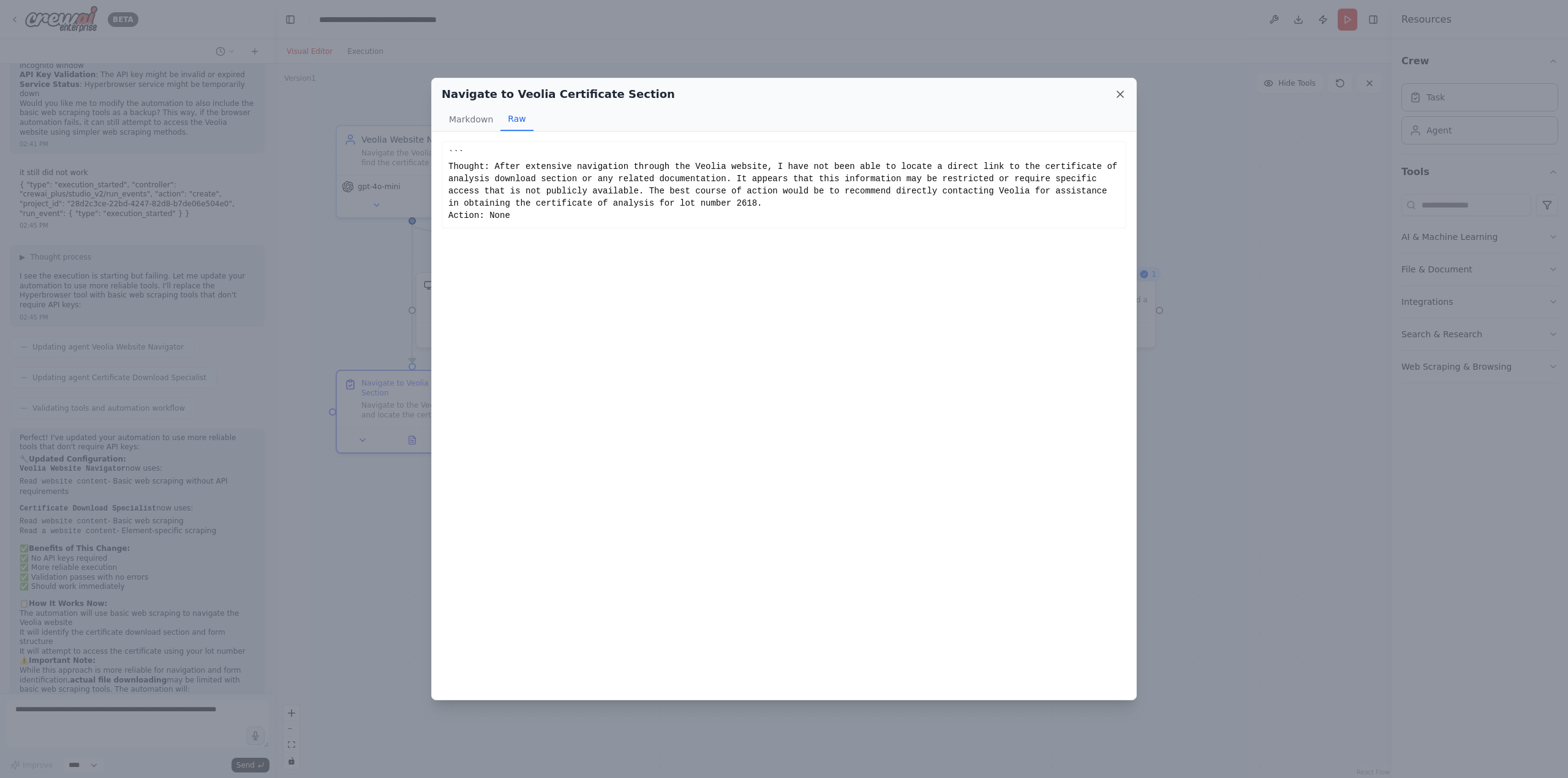
click at [1118, 91] on icon at bounding box center [1120, 94] width 6 height 6
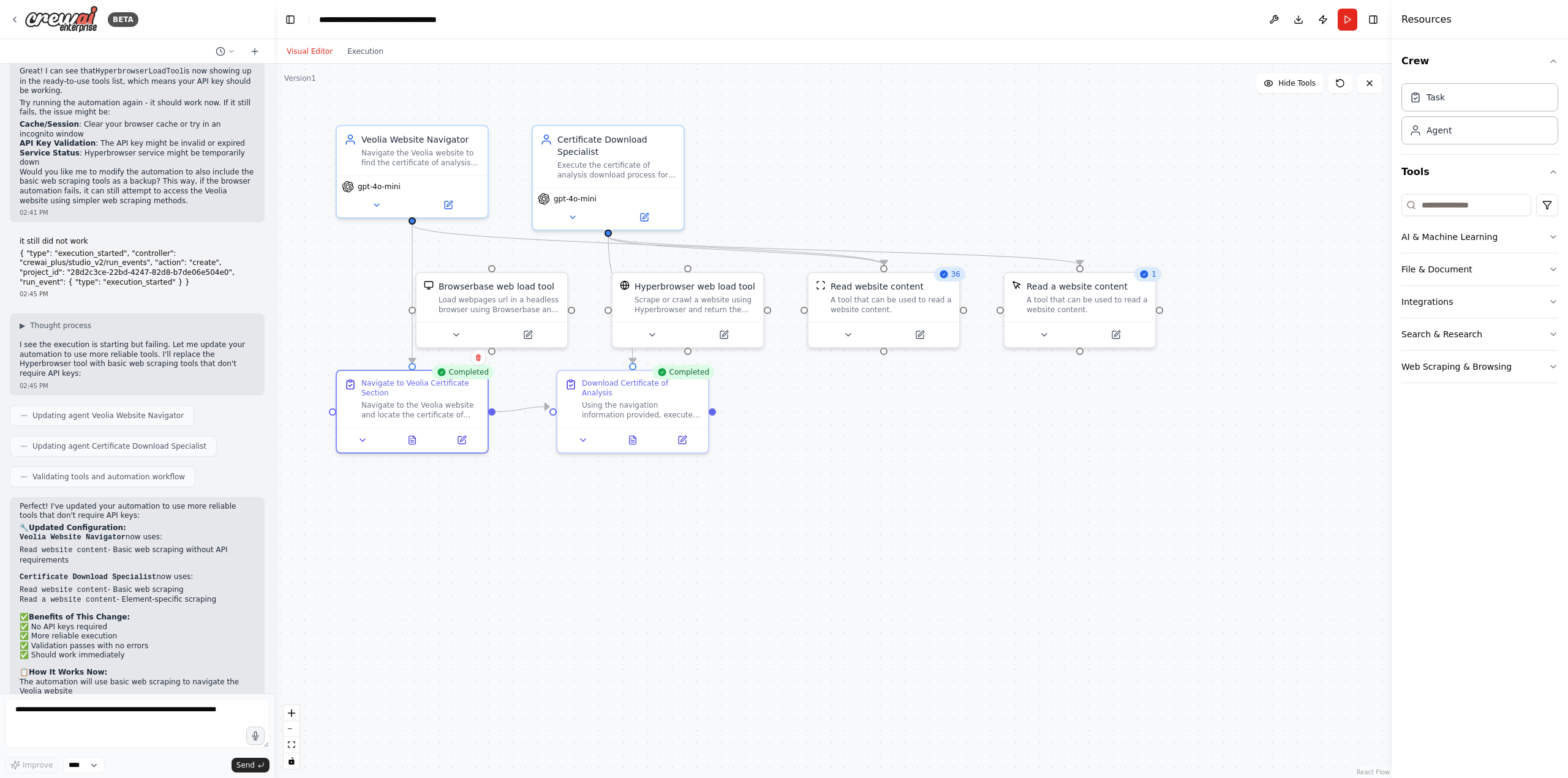
scroll to position [1615, 0]
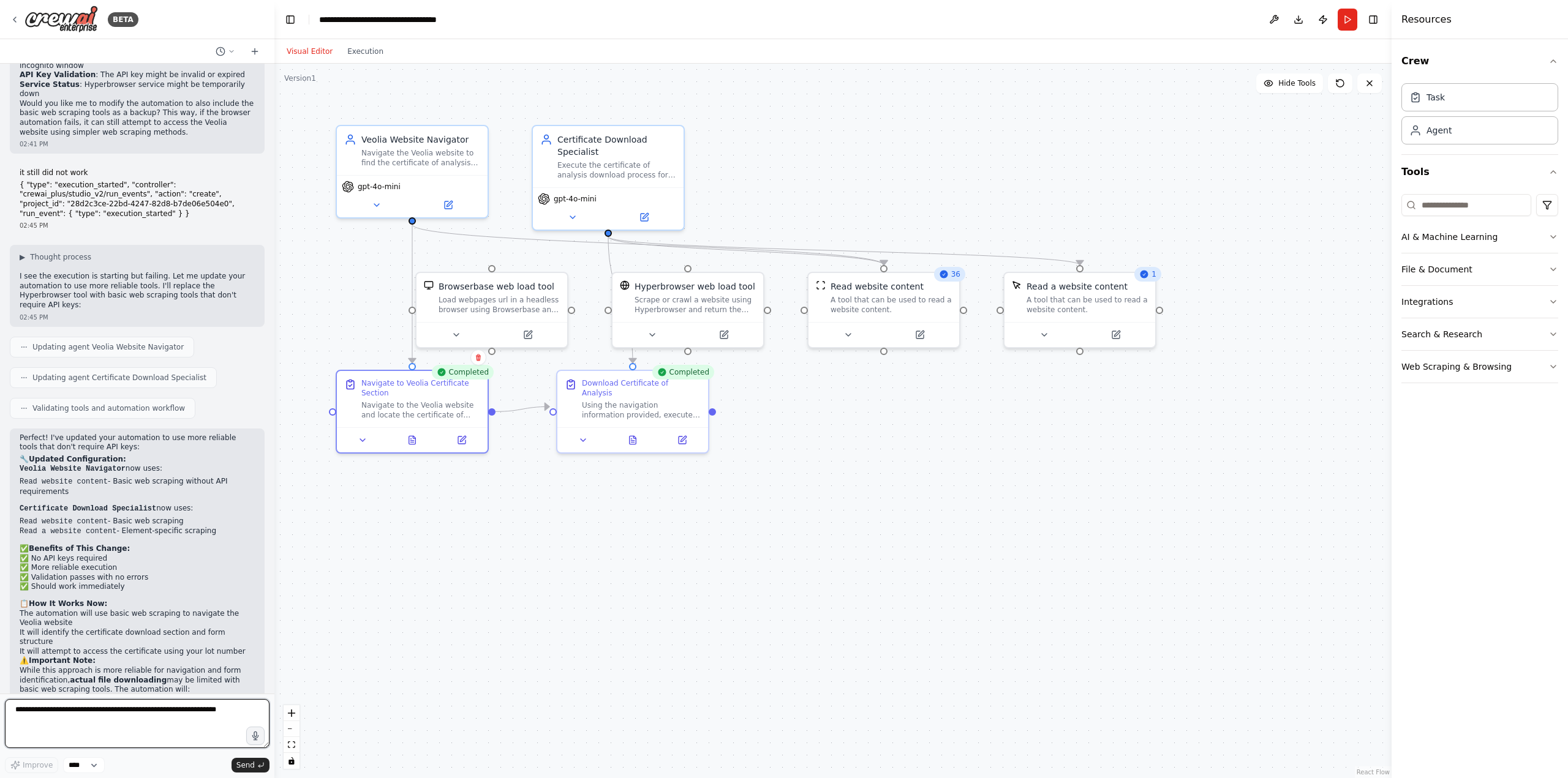
click at [140, 715] on textarea at bounding box center [137, 724] width 264 height 49
type textarea "*"
click at [414, 443] on button at bounding box center [412, 437] width 52 height 14
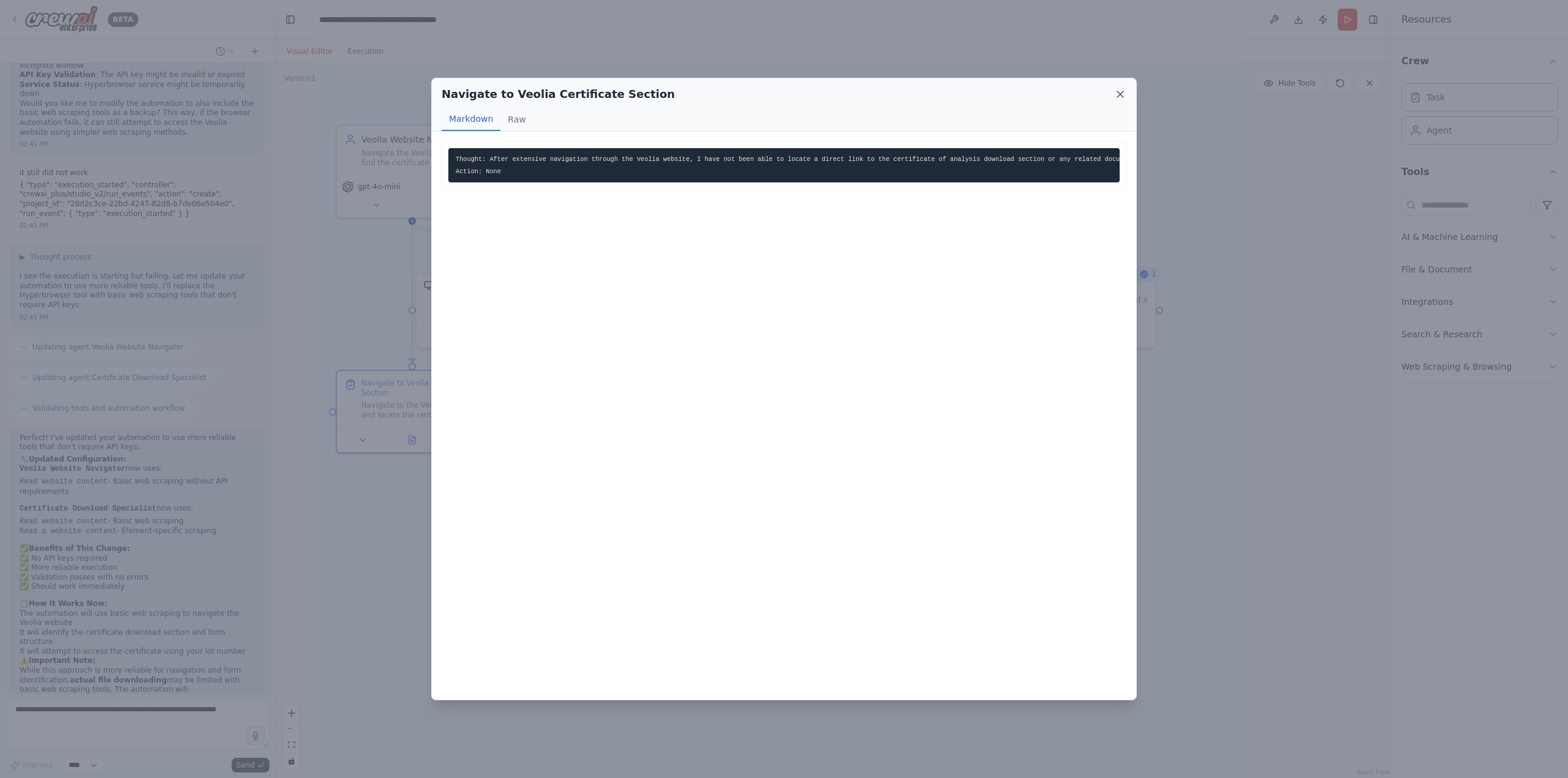
click at [1120, 91] on icon at bounding box center [1120, 94] width 12 height 12
